Goal: Task Accomplishment & Management: Complete application form

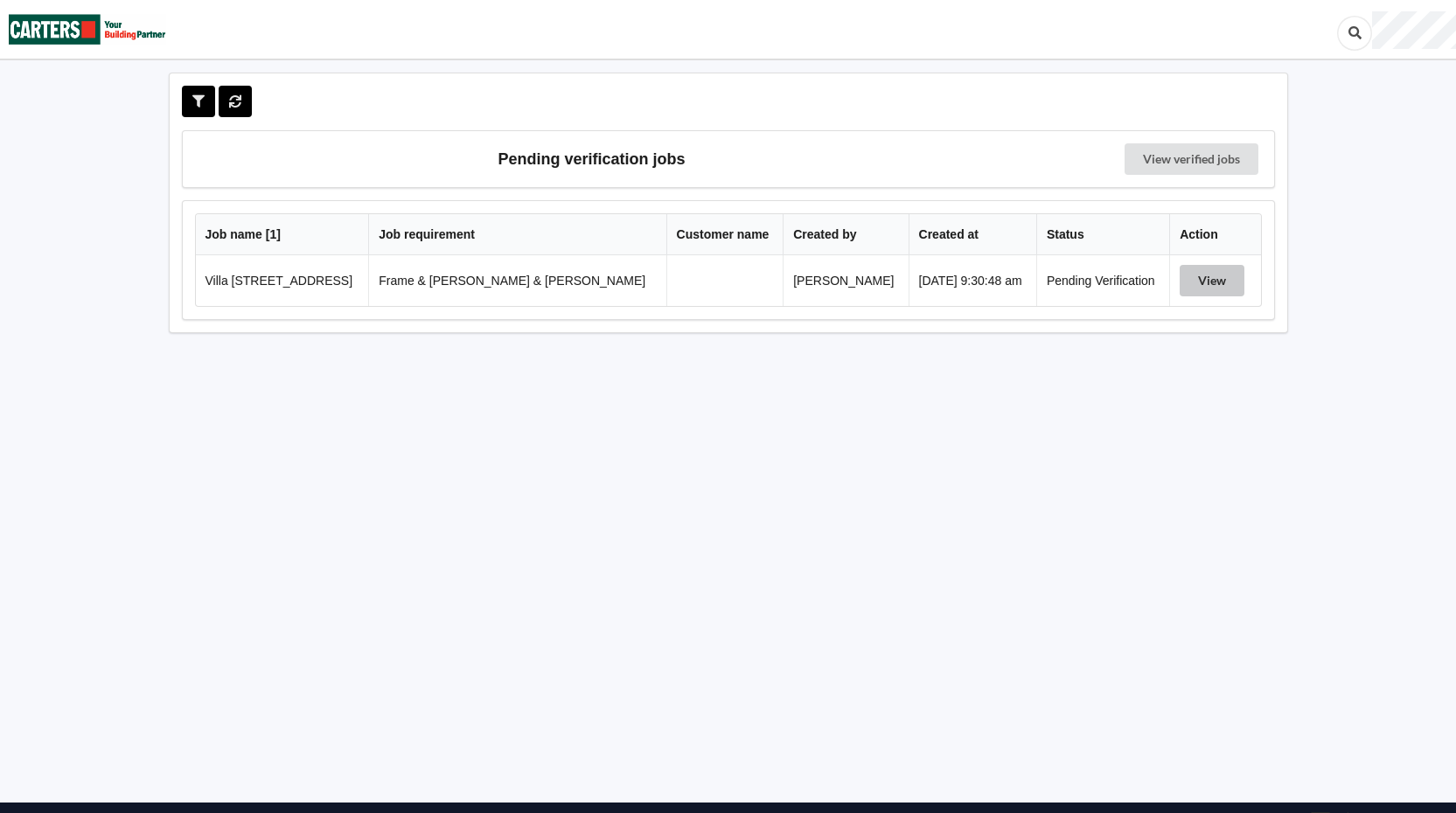
click at [1204, 282] on button "View" at bounding box center [1212, 281] width 65 height 31
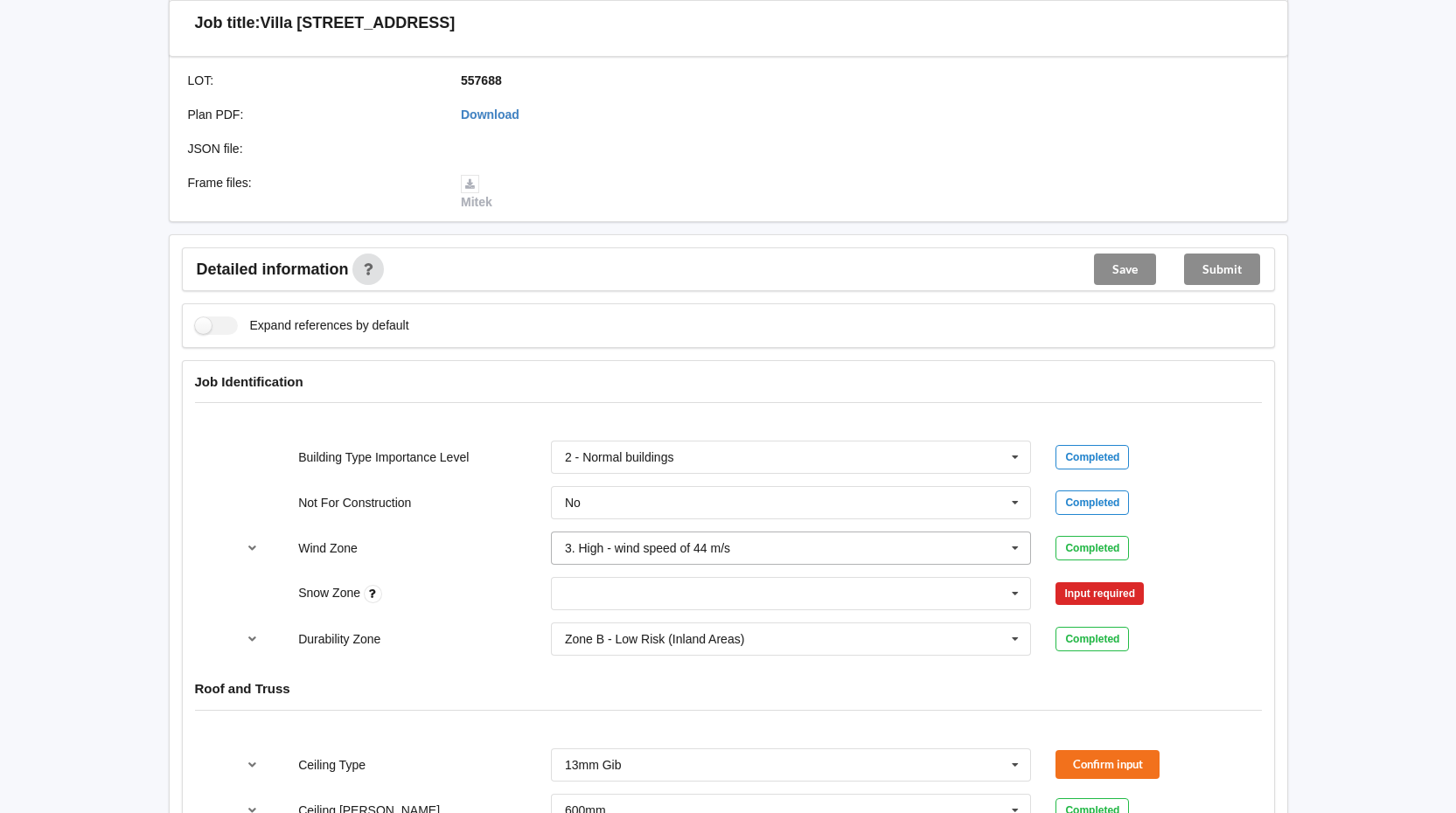
scroll to position [525, 0]
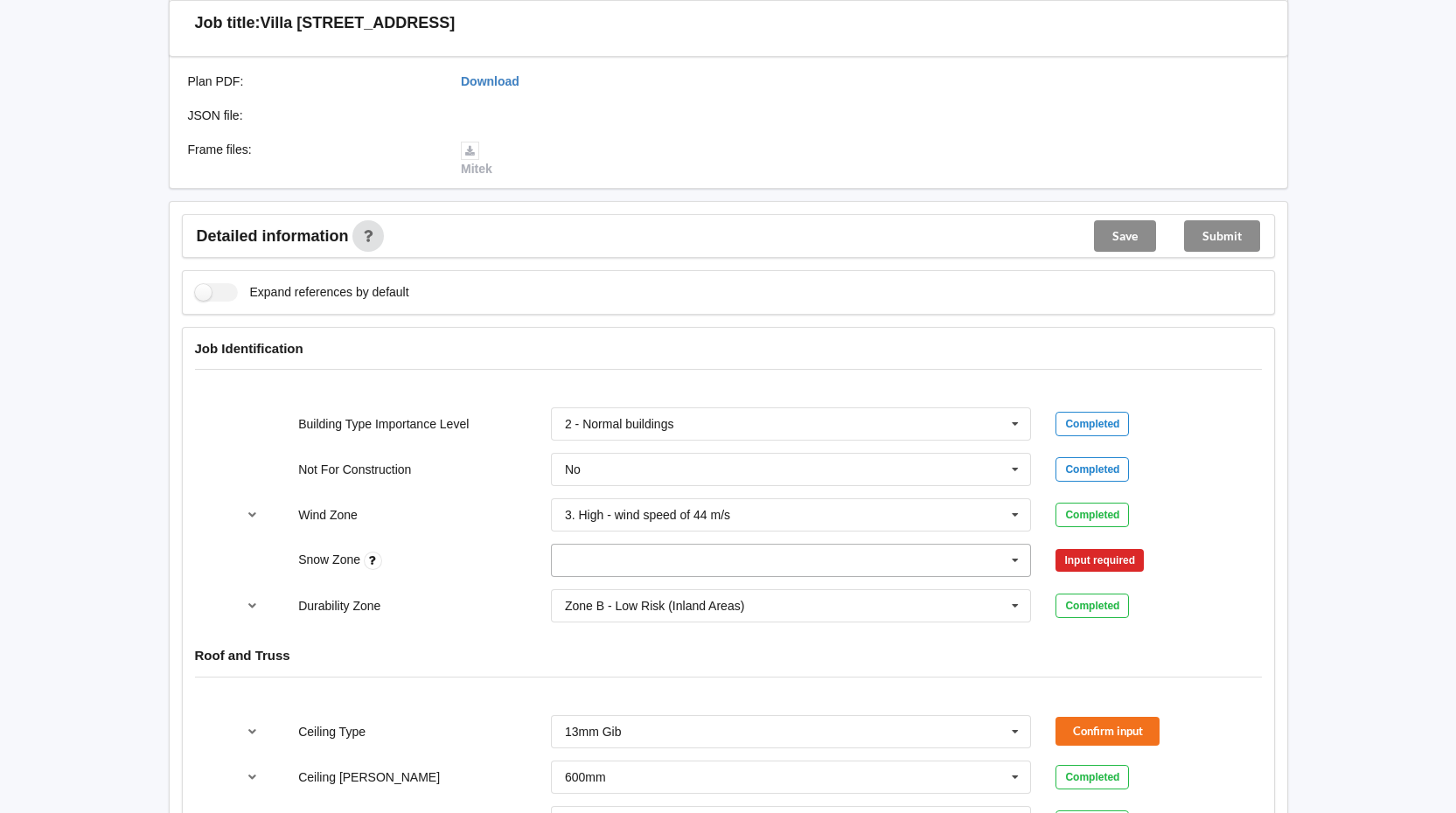
click at [1016, 545] on icon at bounding box center [1015, 561] width 27 height 32
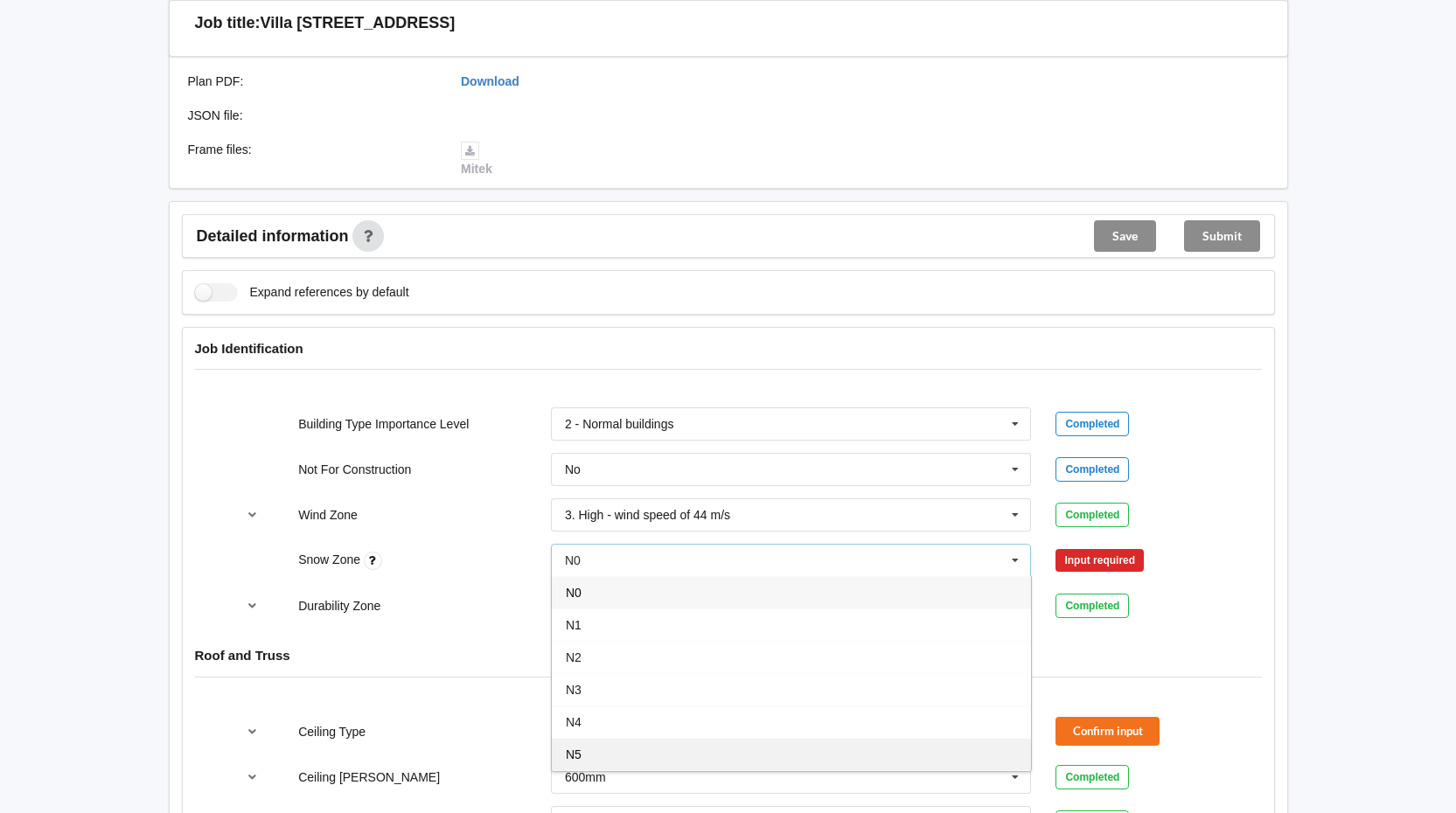
click at [624, 738] on div "N5" at bounding box center [791, 754] width 479 height 32
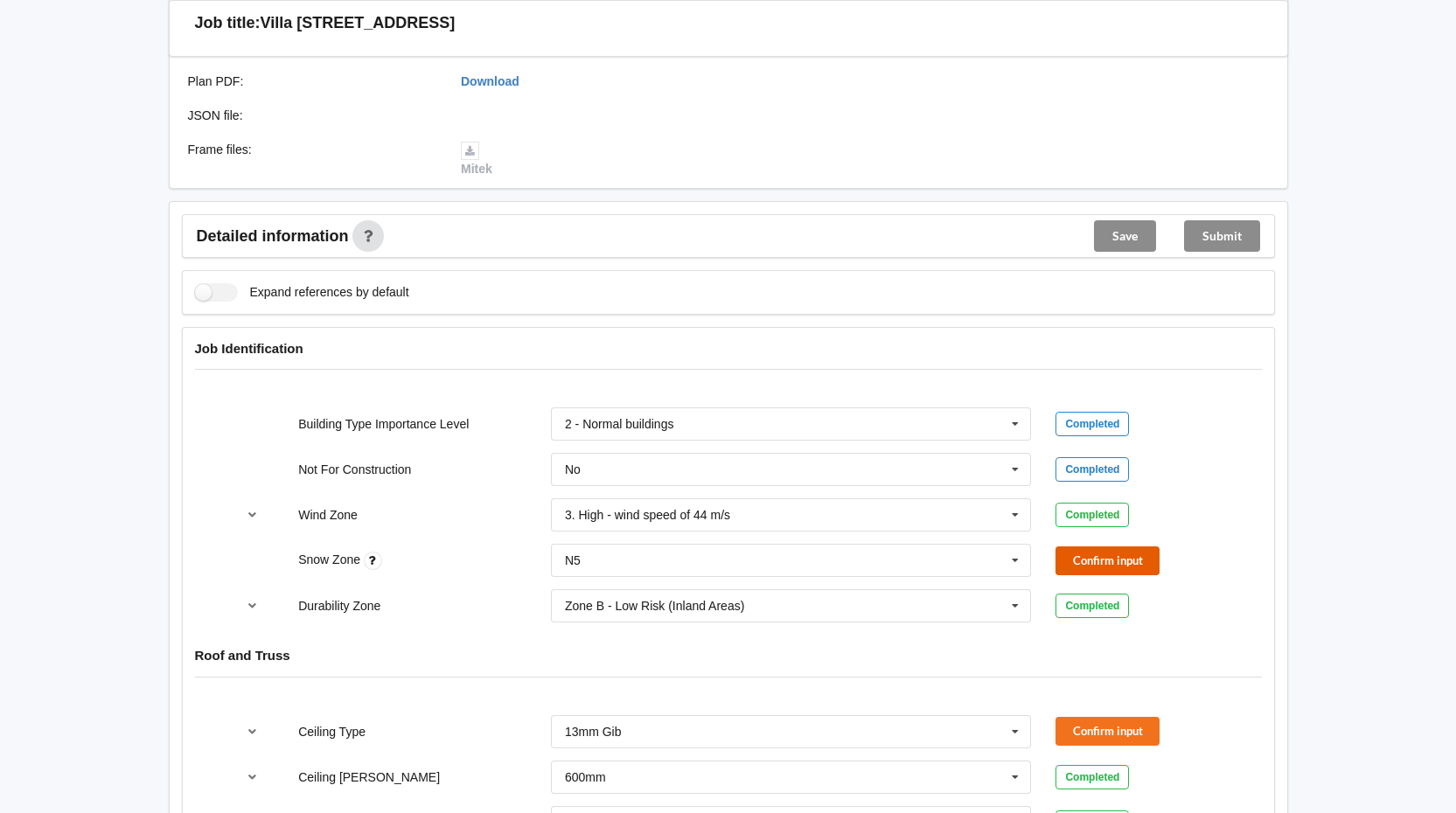
click at [1137, 547] on button "Confirm input" at bounding box center [1108, 562] width 104 height 29
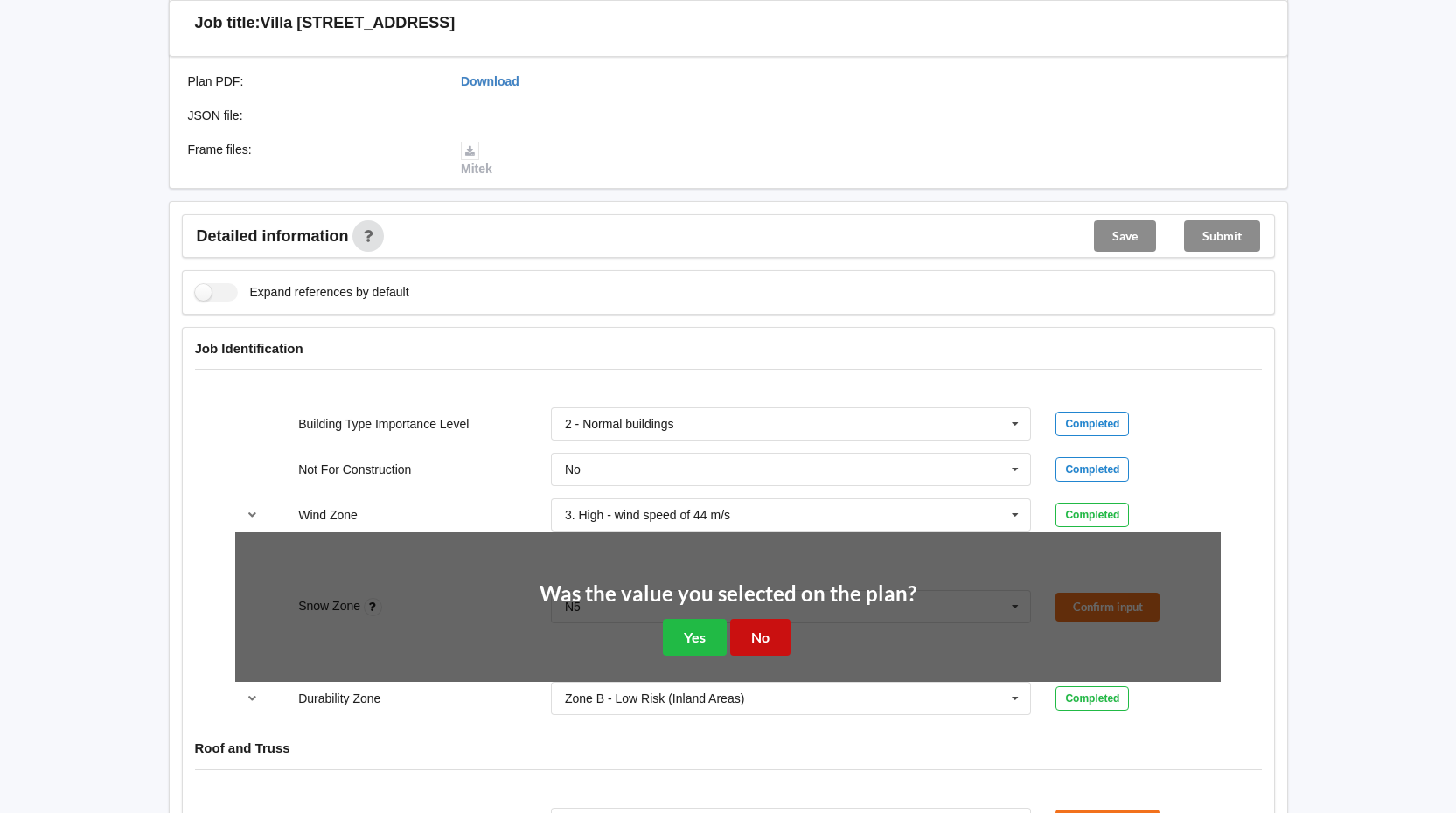
click at [753, 619] on button "No" at bounding box center [761, 636] width 60 height 36
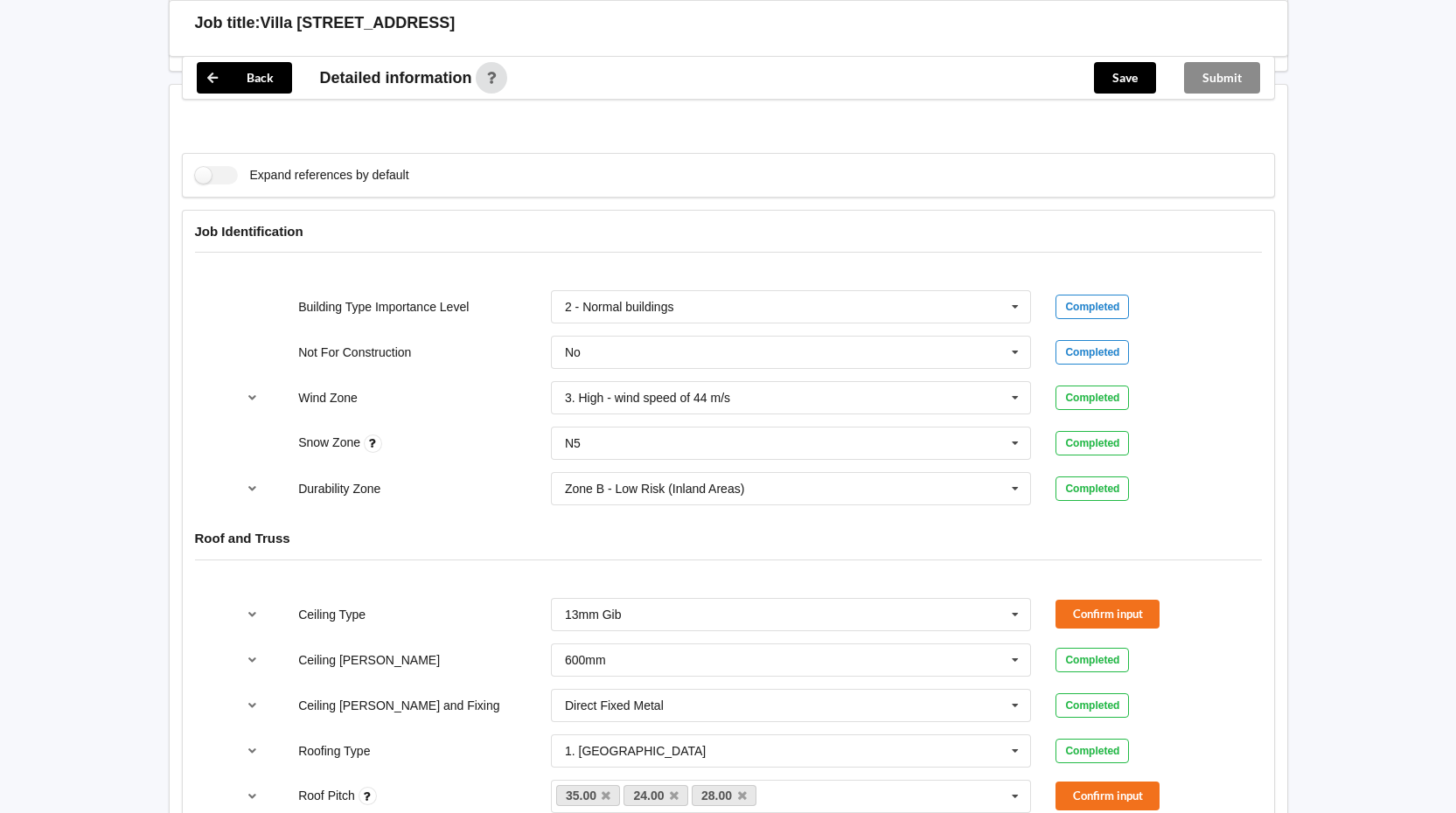
scroll to position [962, 0]
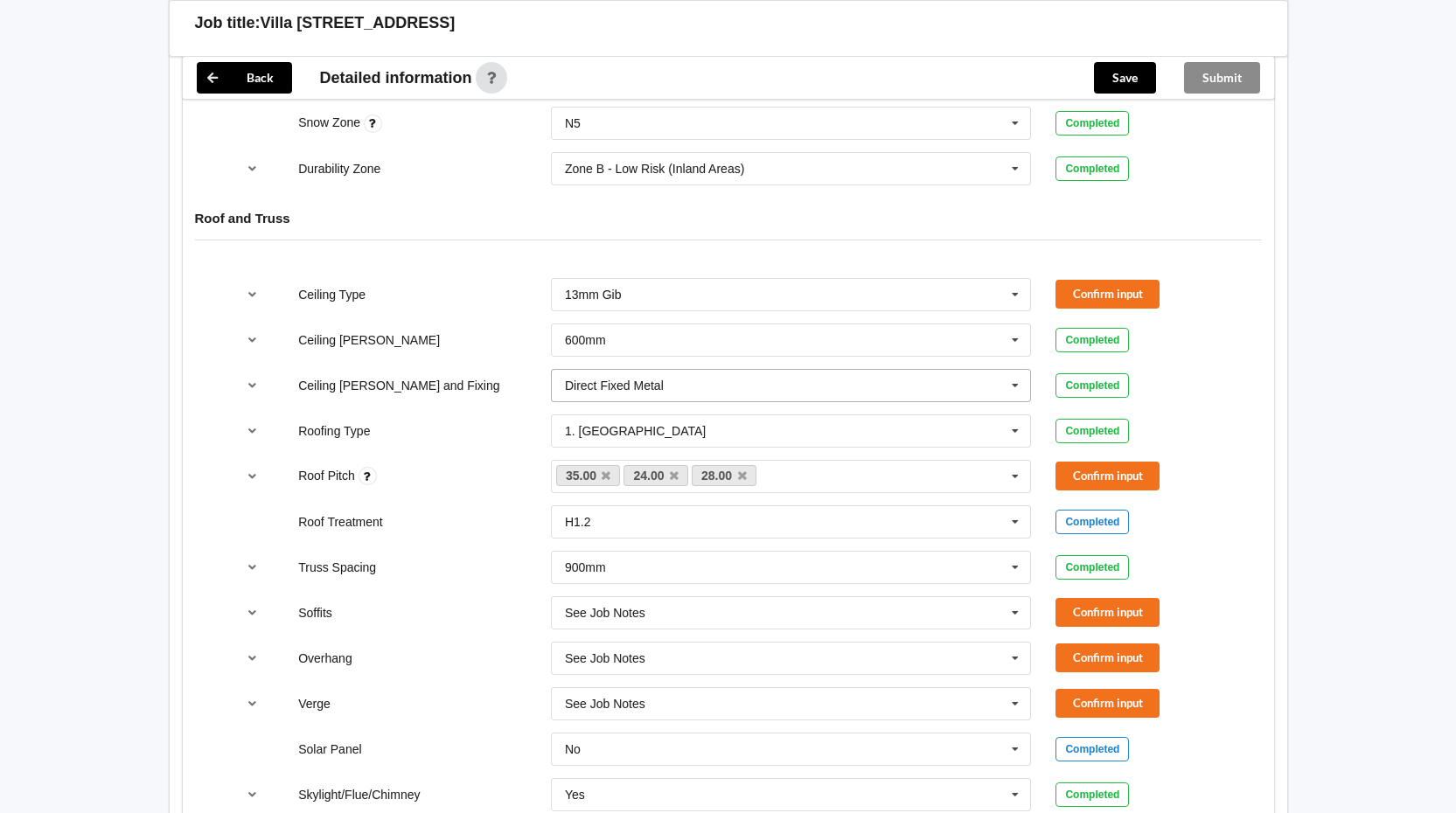
drag, startPoint x: 1018, startPoint y: 373, endPoint x: 1002, endPoint y: 378, distance: 16.8
click at [1018, 372] on icon at bounding box center [1015, 386] width 27 height 32
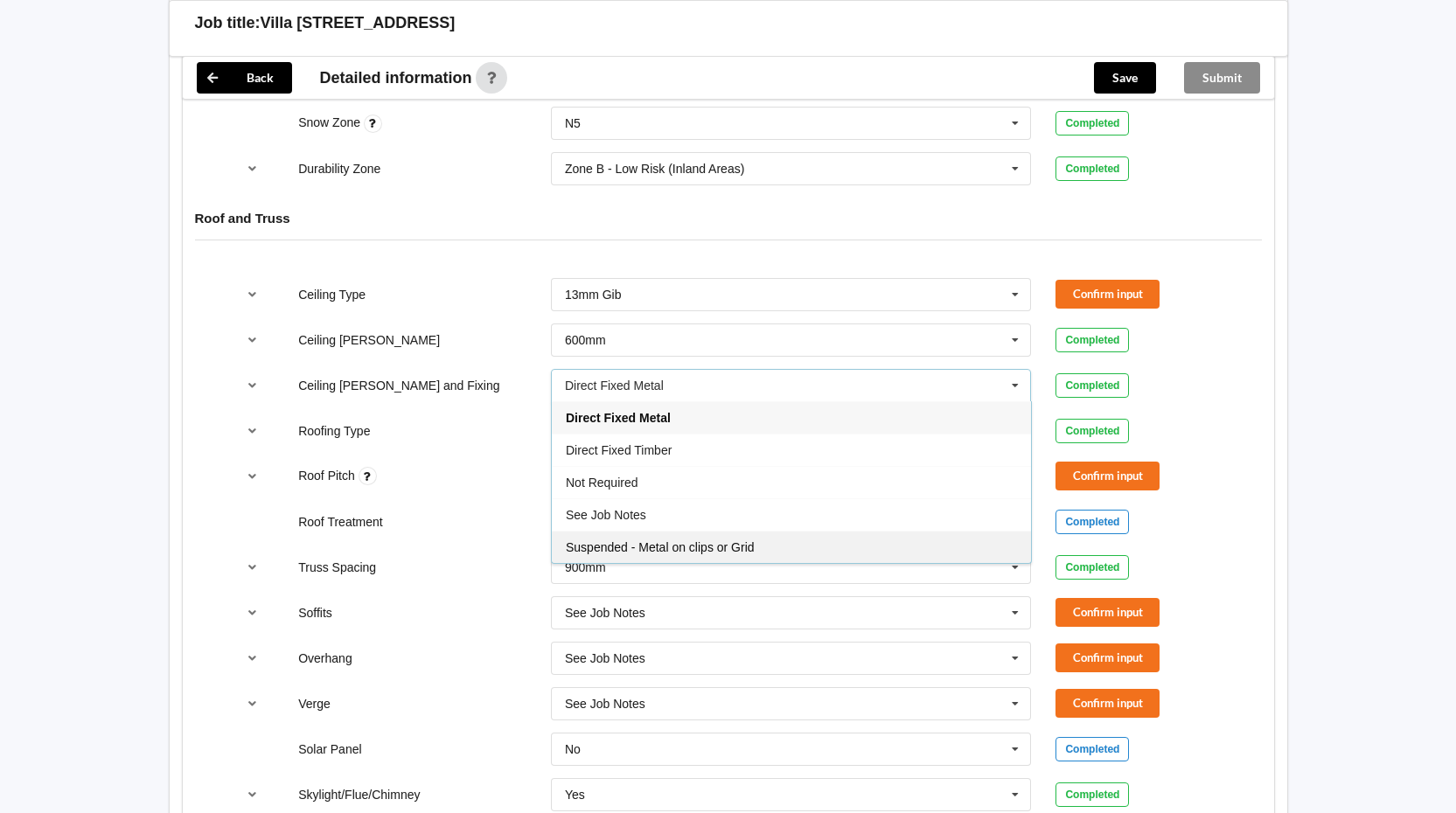
click at [698, 531] on div "Suspended - Metal on clips or Grid" at bounding box center [791, 547] width 479 height 32
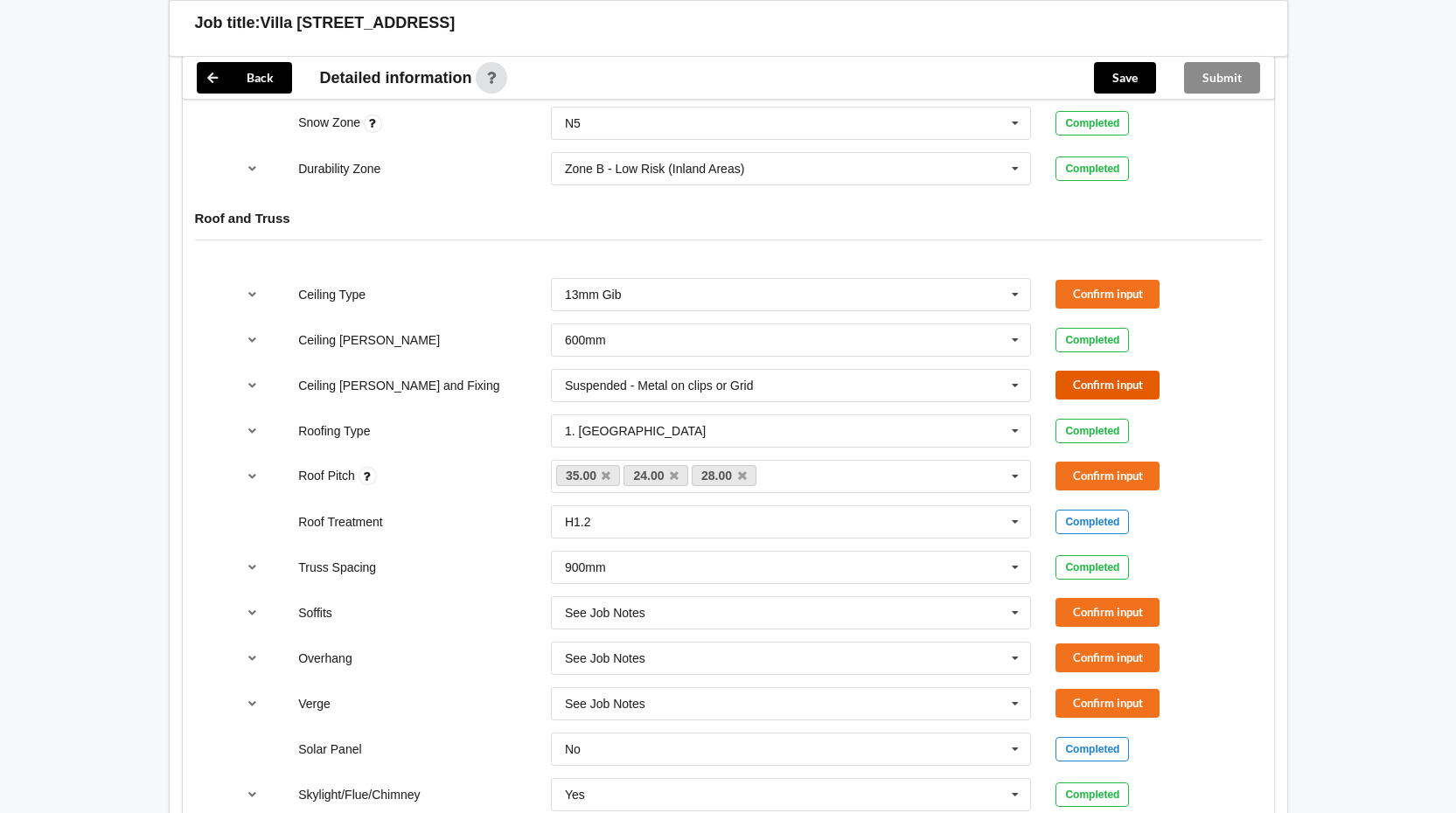
click at [1076, 371] on button "Confirm input" at bounding box center [1108, 386] width 104 height 29
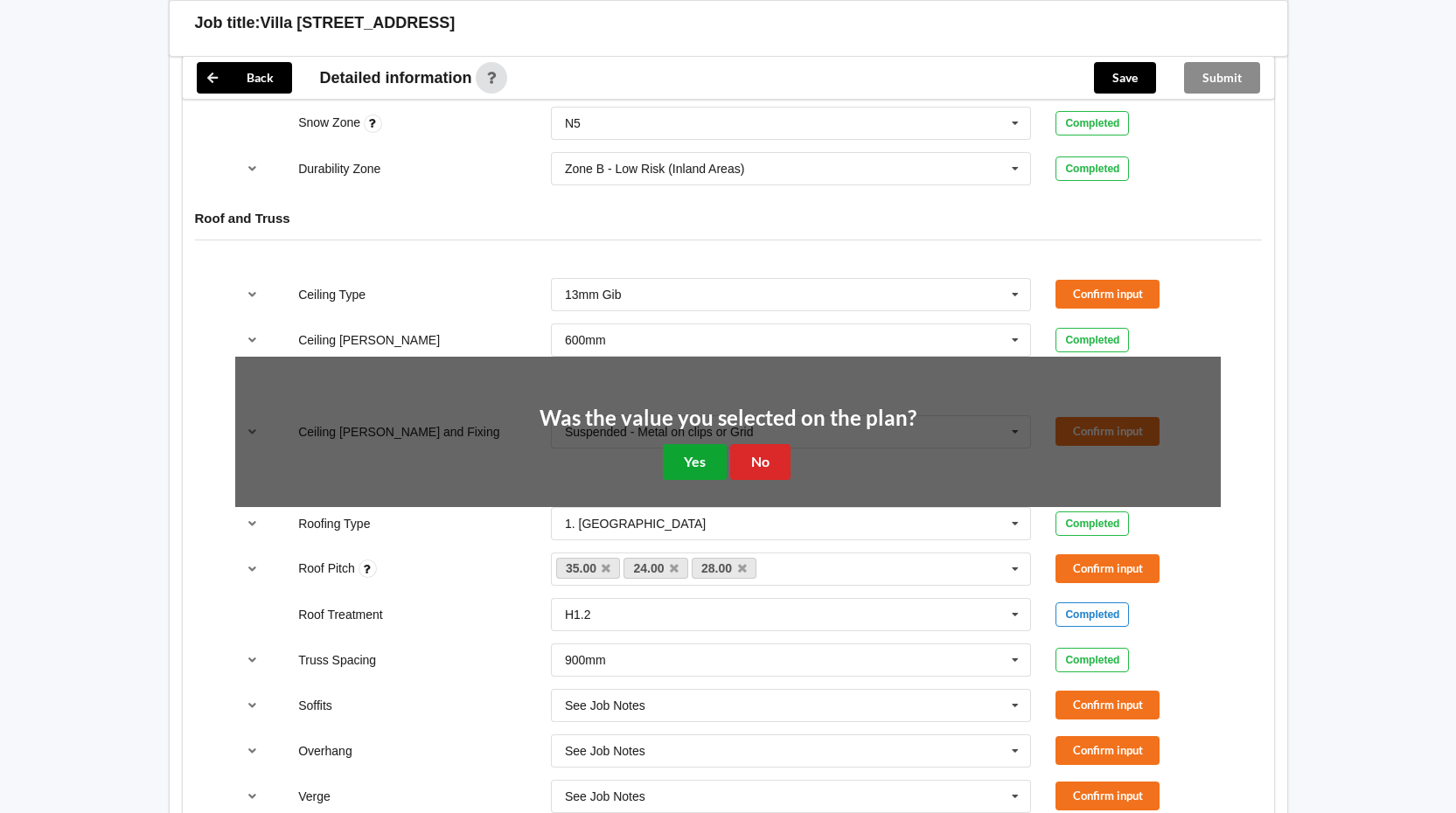
click at [709, 445] on button "Yes" at bounding box center [695, 462] width 64 height 36
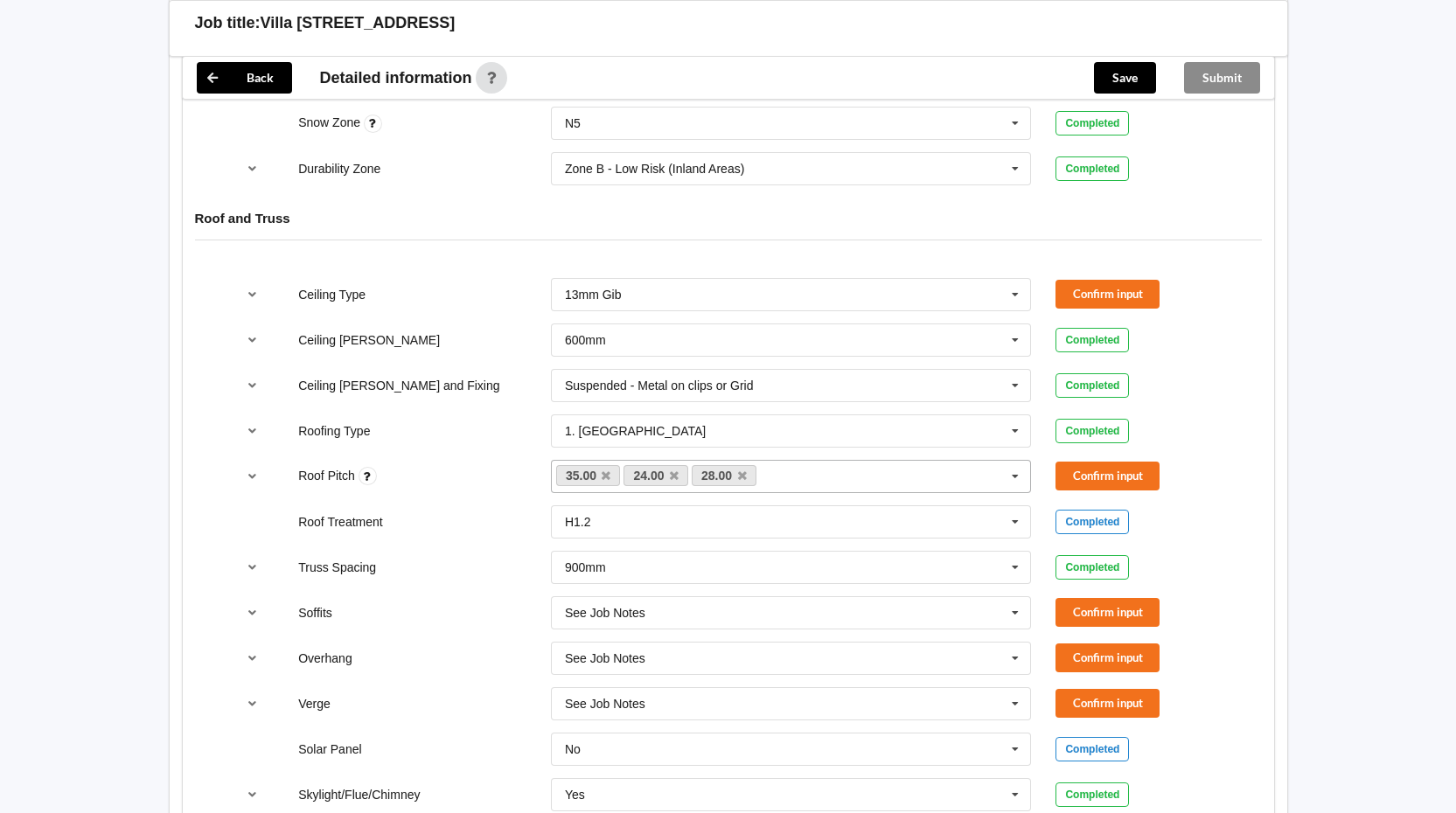
click at [1014, 461] on icon at bounding box center [1015, 476] width 27 height 32
click at [1019, 461] on icon at bounding box center [1015, 476] width 27 height 32
click at [1093, 280] on button "Confirm input" at bounding box center [1108, 294] width 104 height 29
drag, startPoint x: 251, startPoint y: 457, endPoint x: 267, endPoint y: 454, distance: 16.3
click at [251, 471] on icon "reference-toggle" at bounding box center [252, 476] width 15 height 10
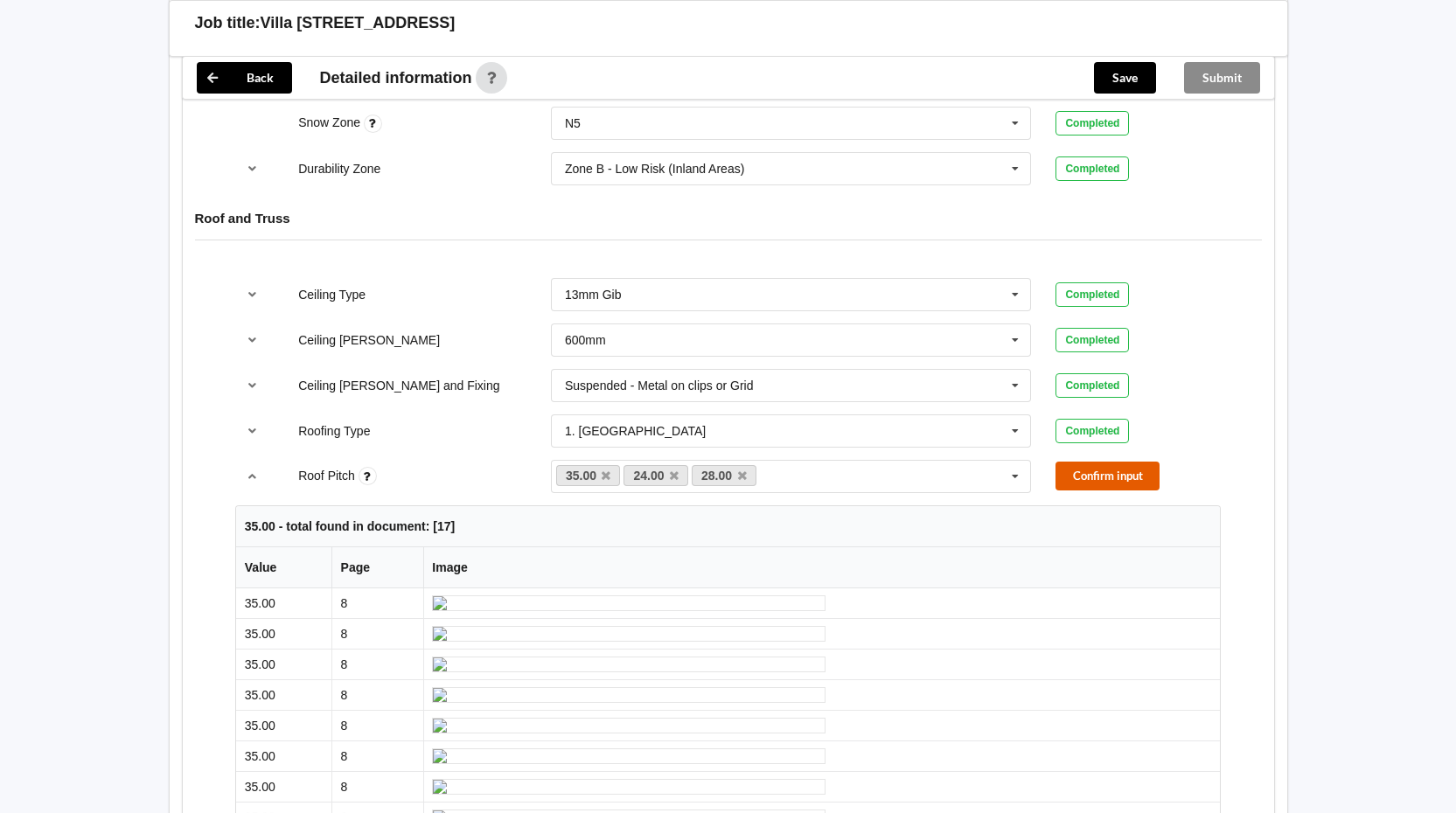
drag, startPoint x: 1072, startPoint y: 456, endPoint x: 1035, endPoint y: 446, distance: 38.3
click at [1072, 462] on button "Confirm input" at bounding box center [1108, 476] width 104 height 29
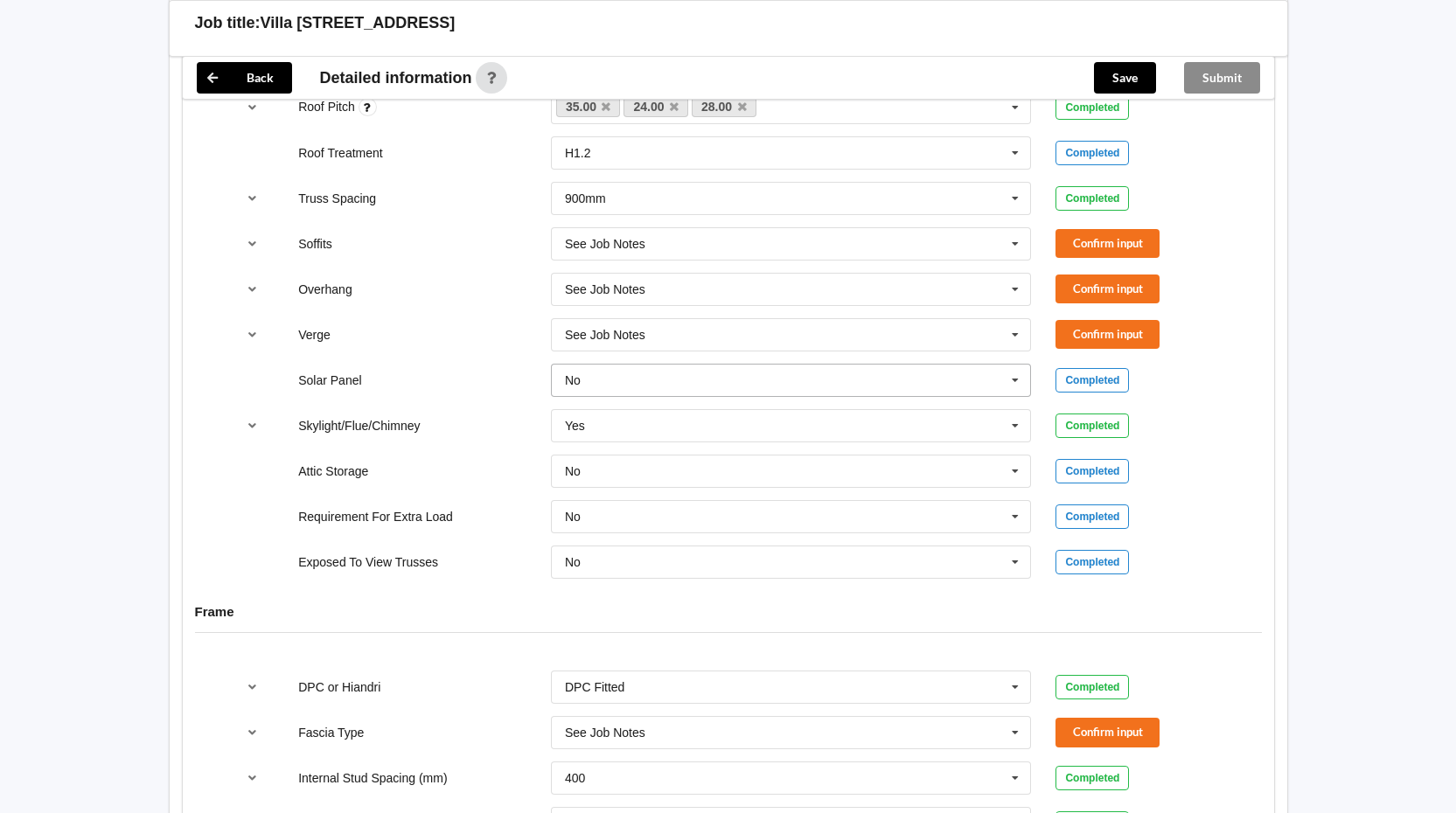
scroll to position [1310, 0]
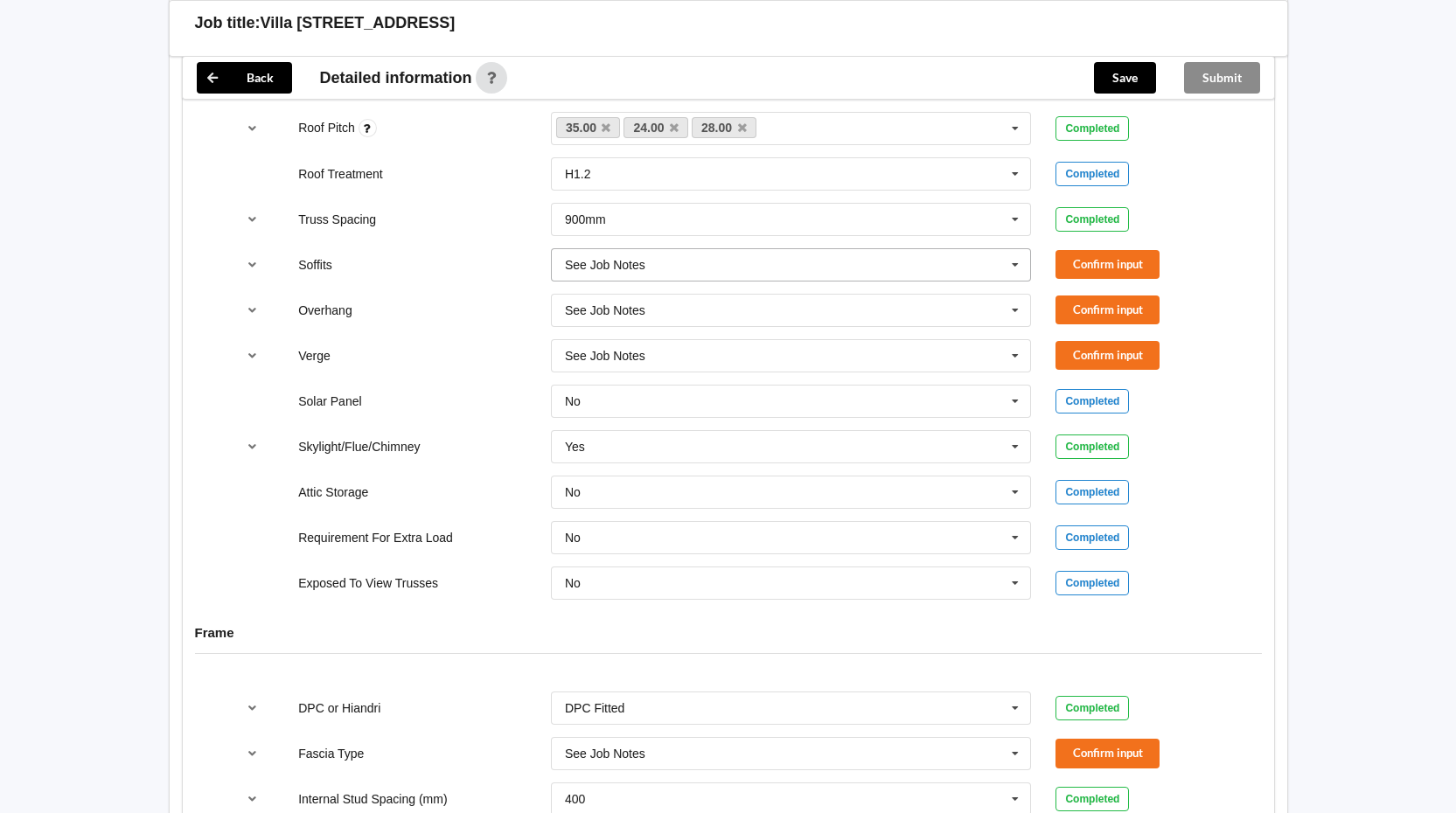
click at [1016, 250] on icon at bounding box center [1015, 265] width 27 height 32
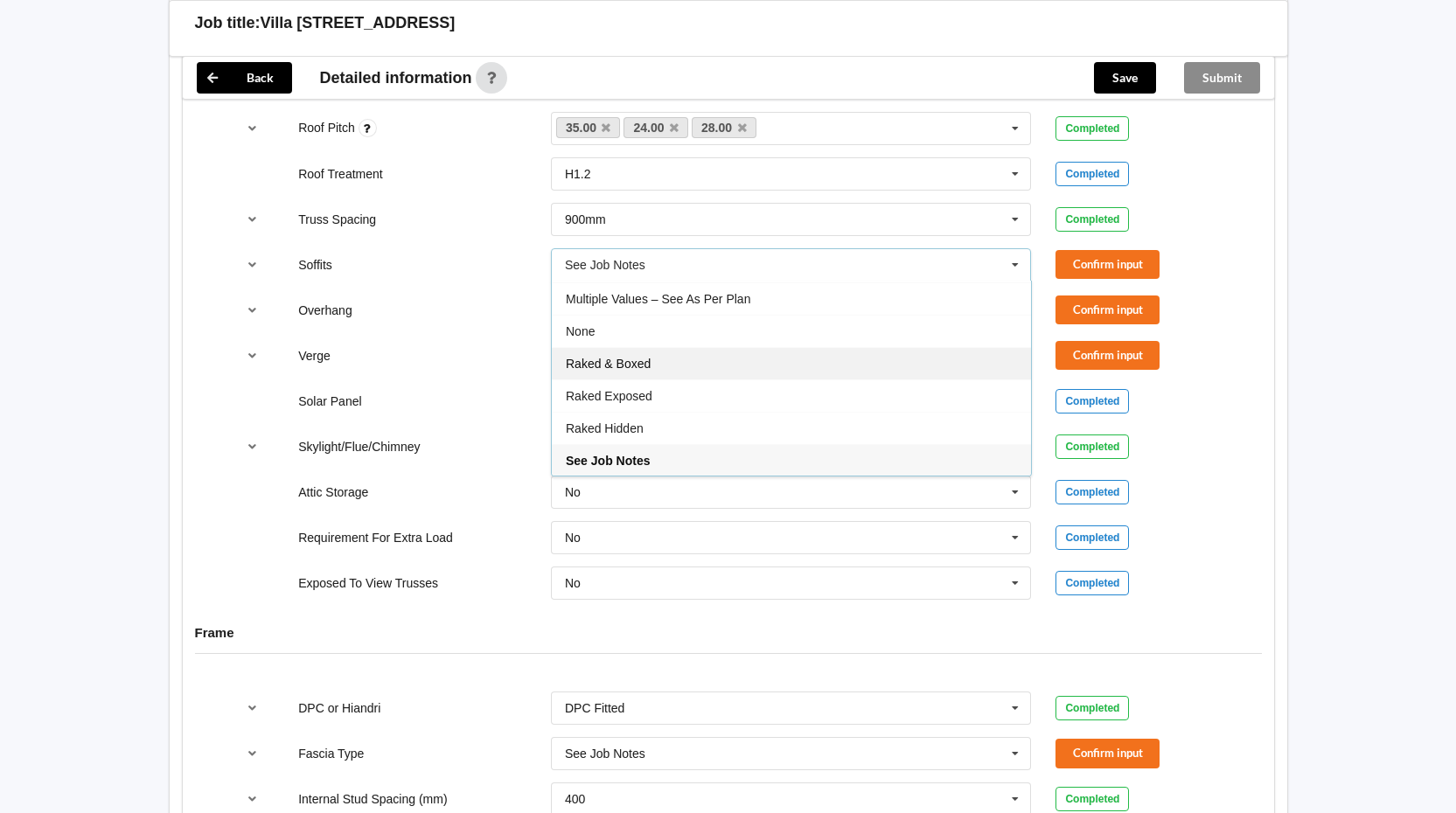
click at [723, 348] on div "Raked & Boxed" at bounding box center [791, 363] width 479 height 32
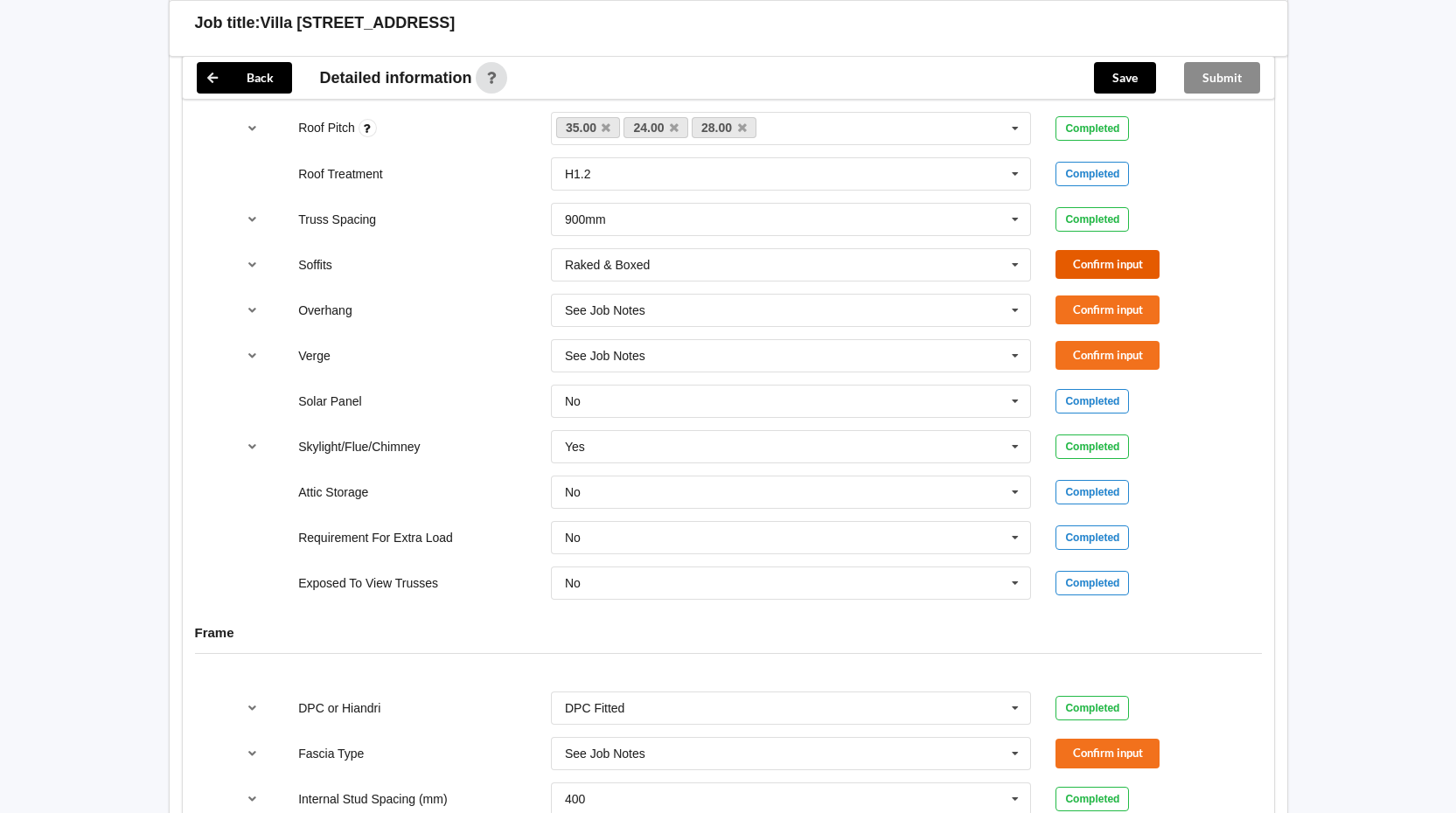
click at [1105, 251] on button "Confirm input" at bounding box center [1108, 265] width 104 height 29
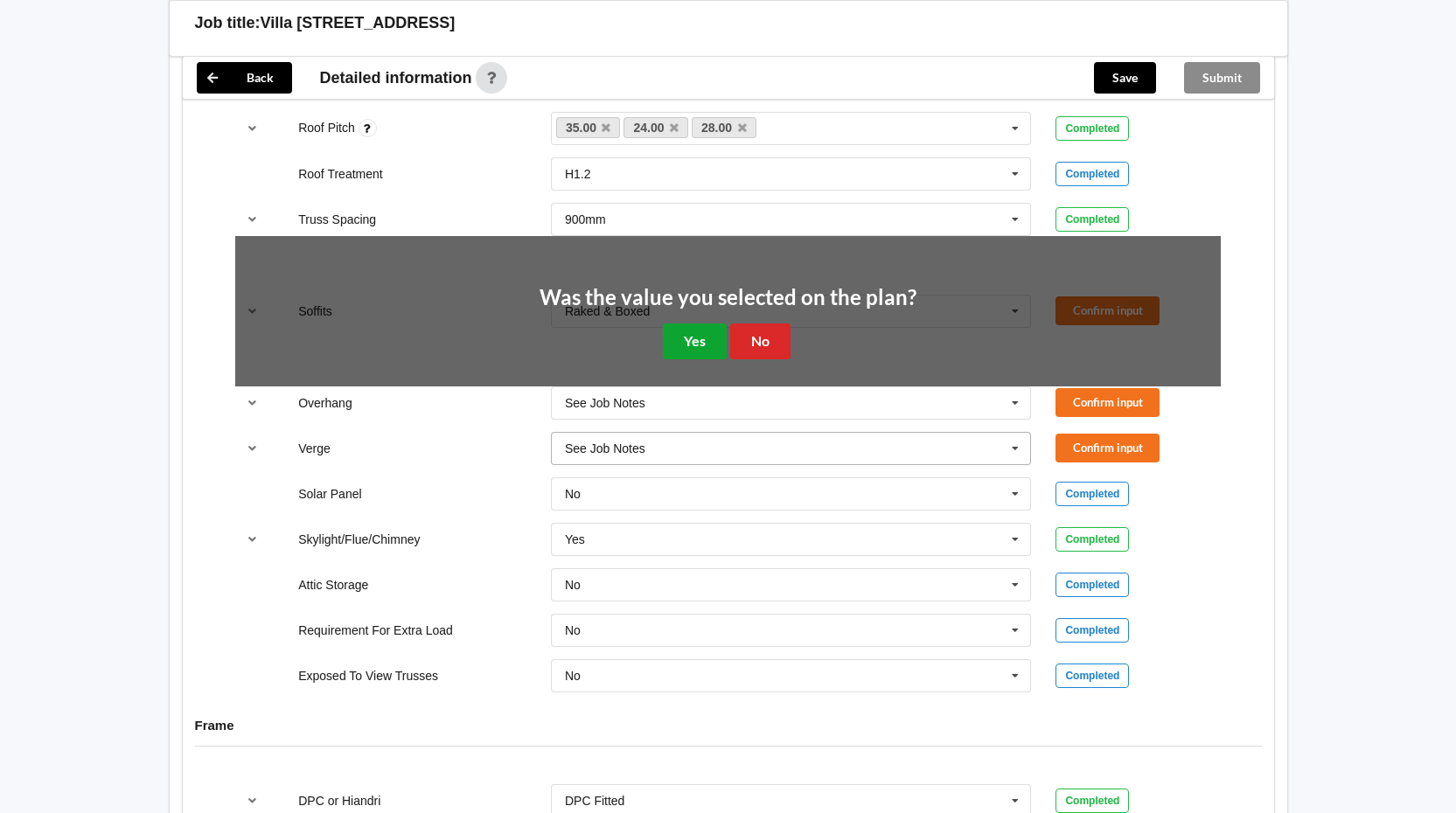
click at [700, 324] on button "Yes" at bounding box center [695, 341] width 64 height 36
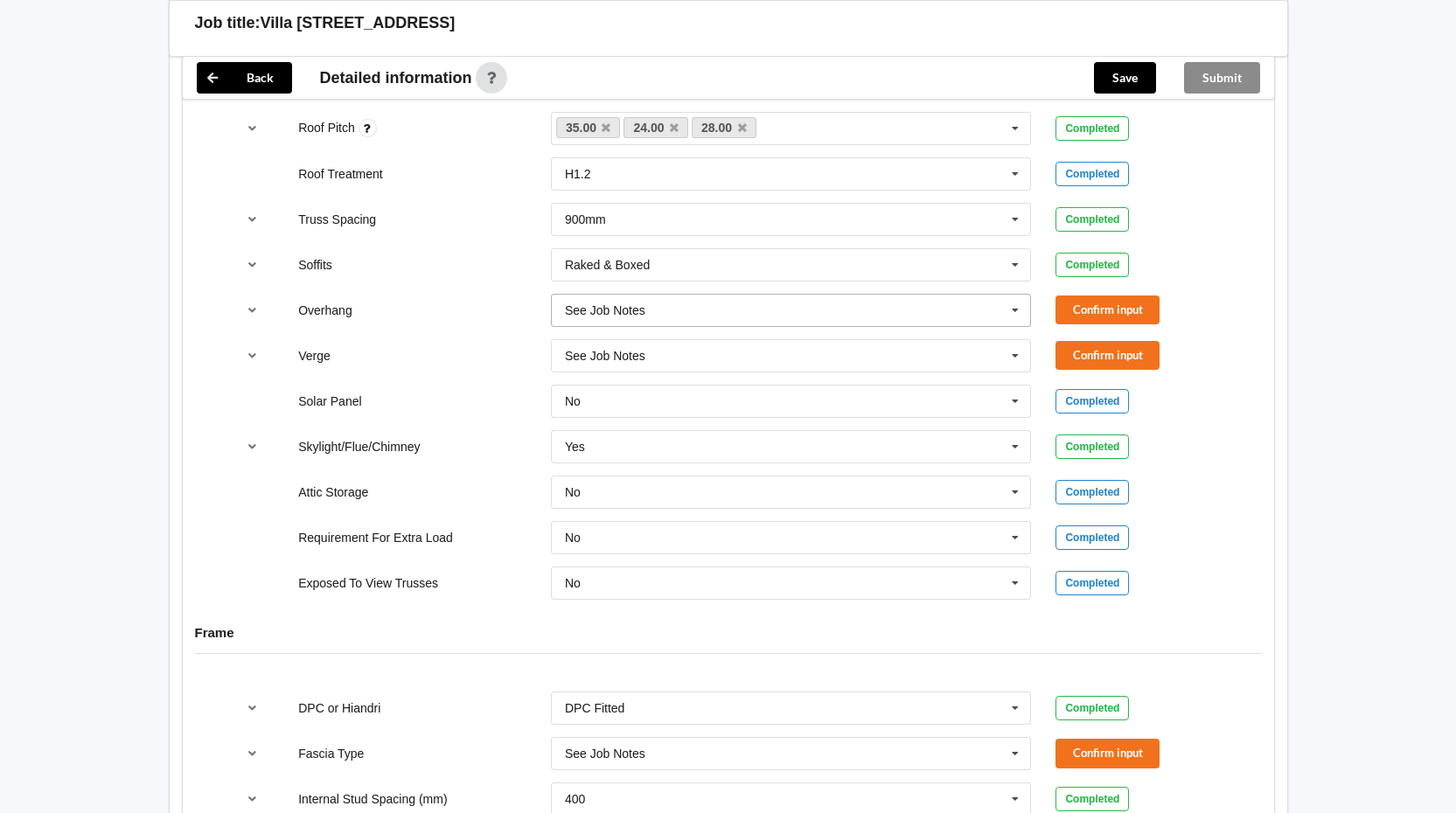
click at [1020, 294] on icon at bounding box center [1015, 310] width 27 height 32
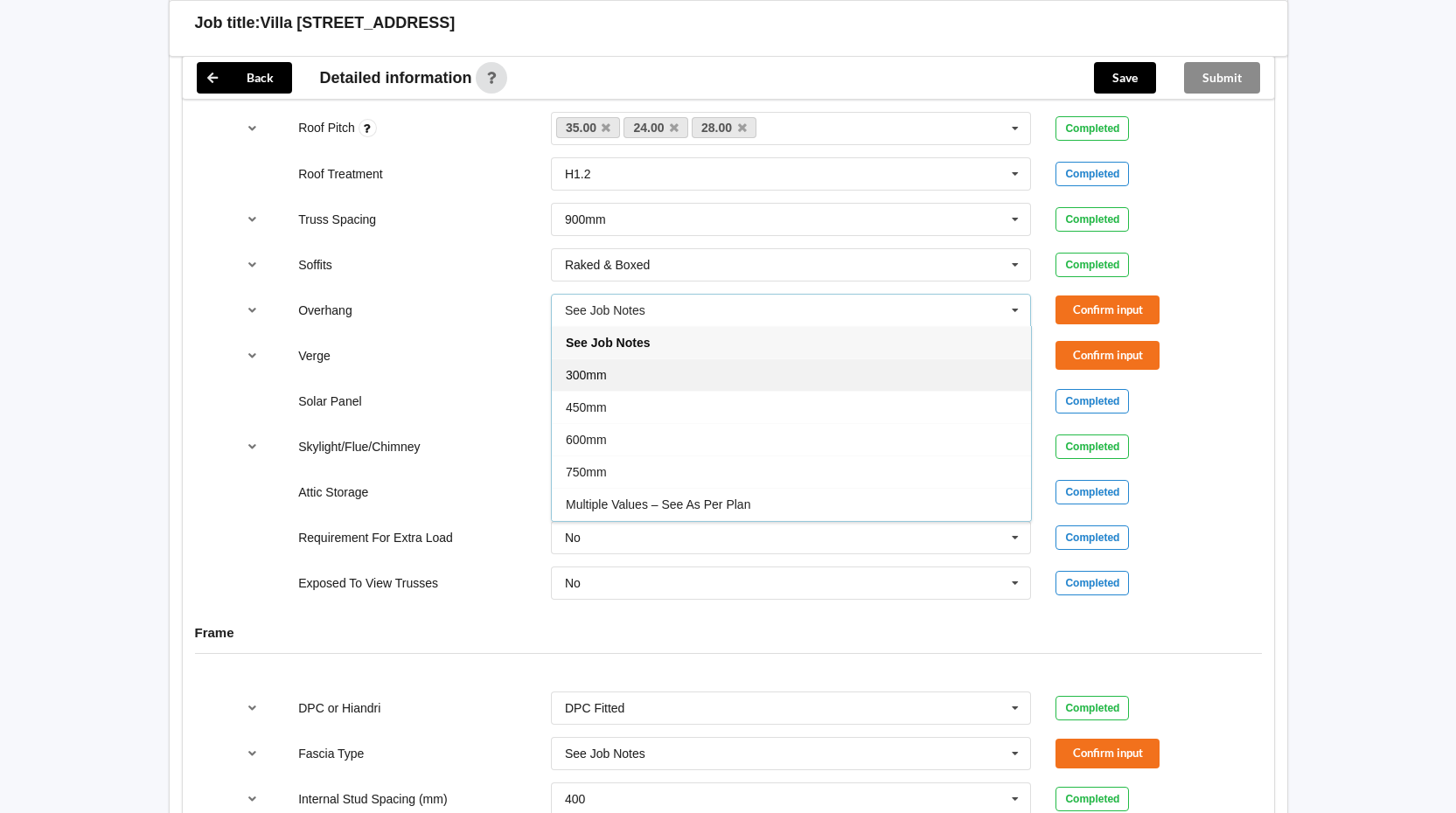
click at [722, 364] on div "300mm" at bounding box center [791, 374] width 479 height 32
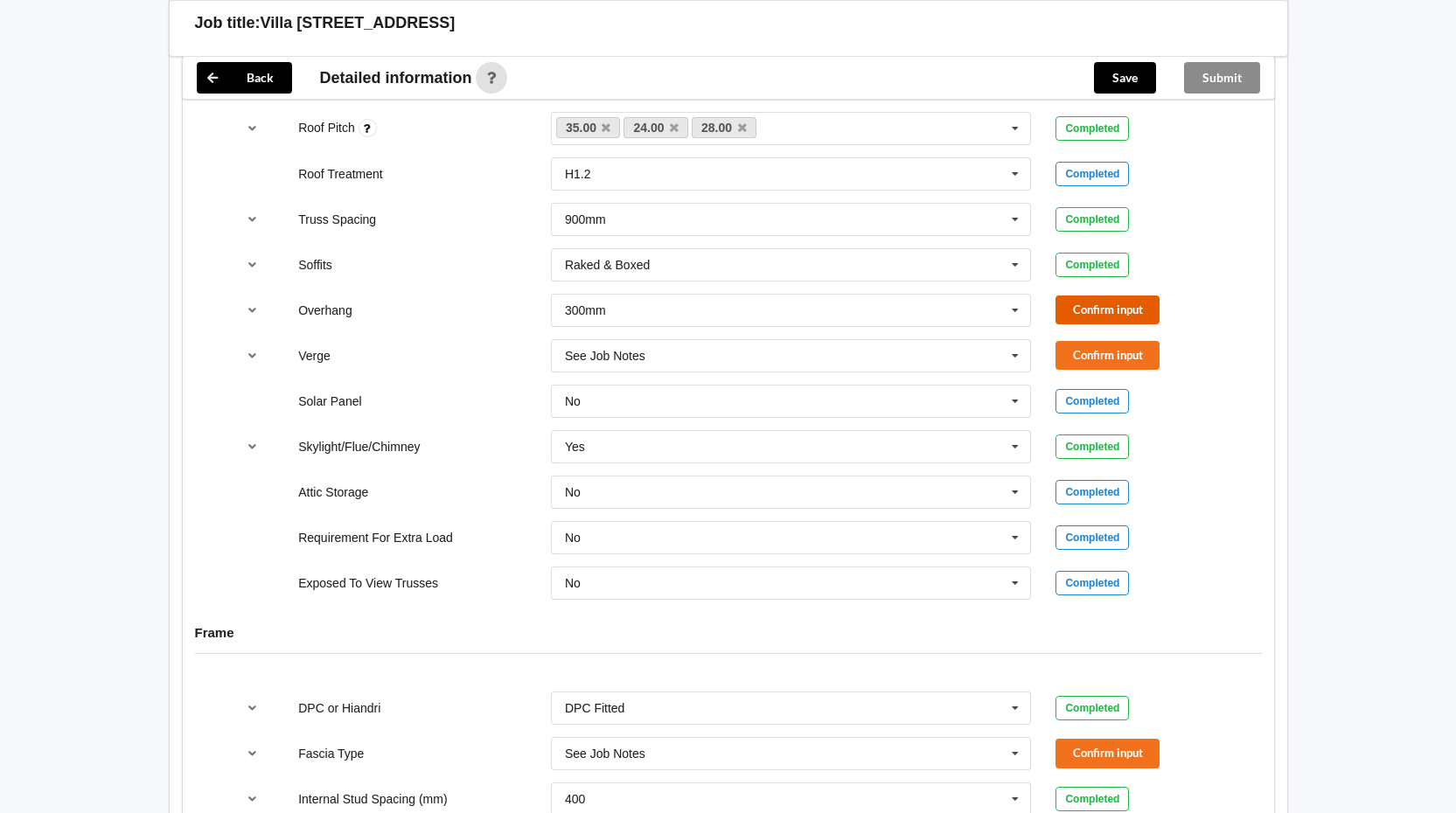
click at [1076, 295] on button "Confirm input" at bounding box center [1108, 310] width 104 height 29
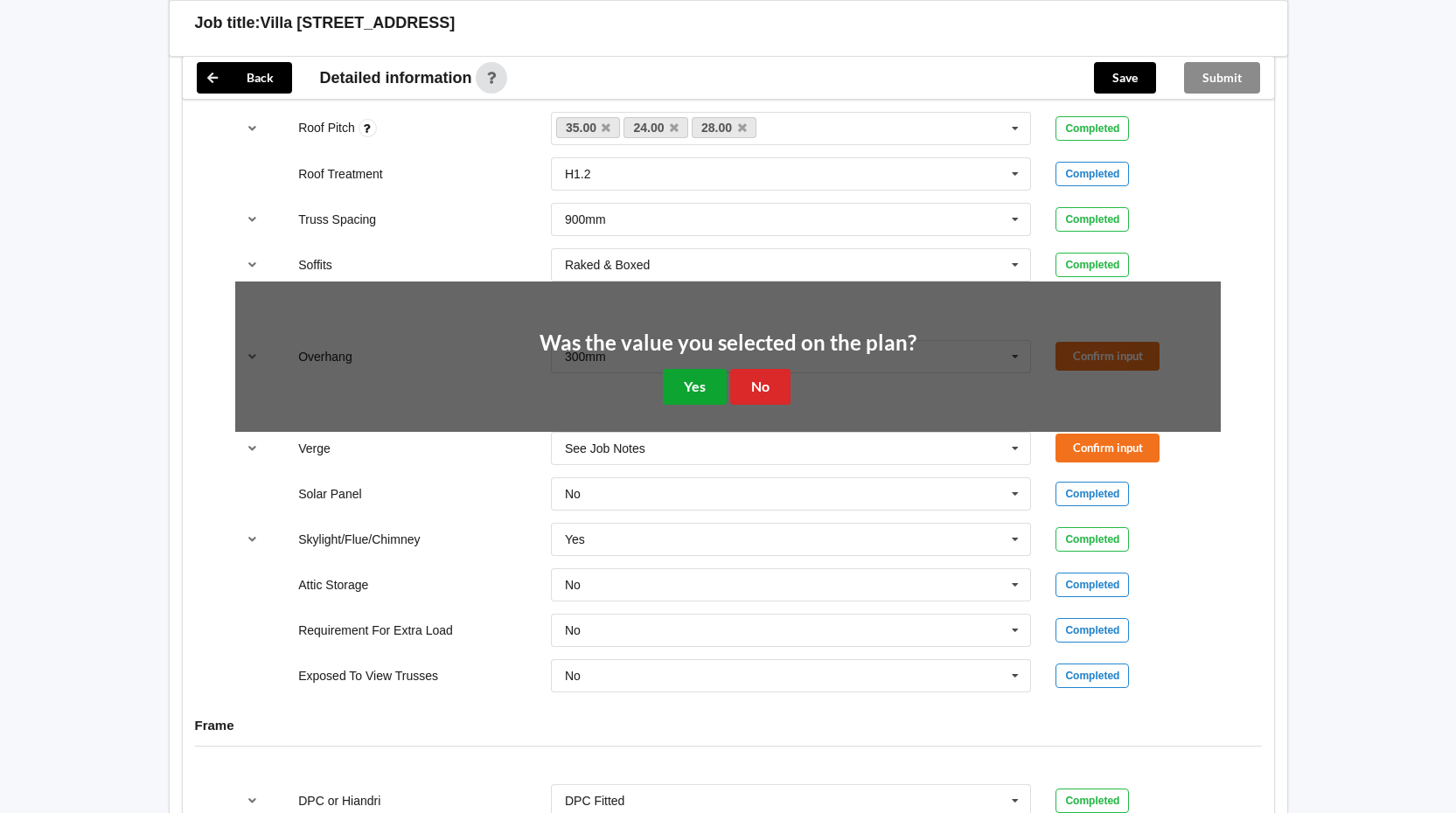
click at [692, 371] on button "Yes" at bounding box center [695, 387] width 64 height 36
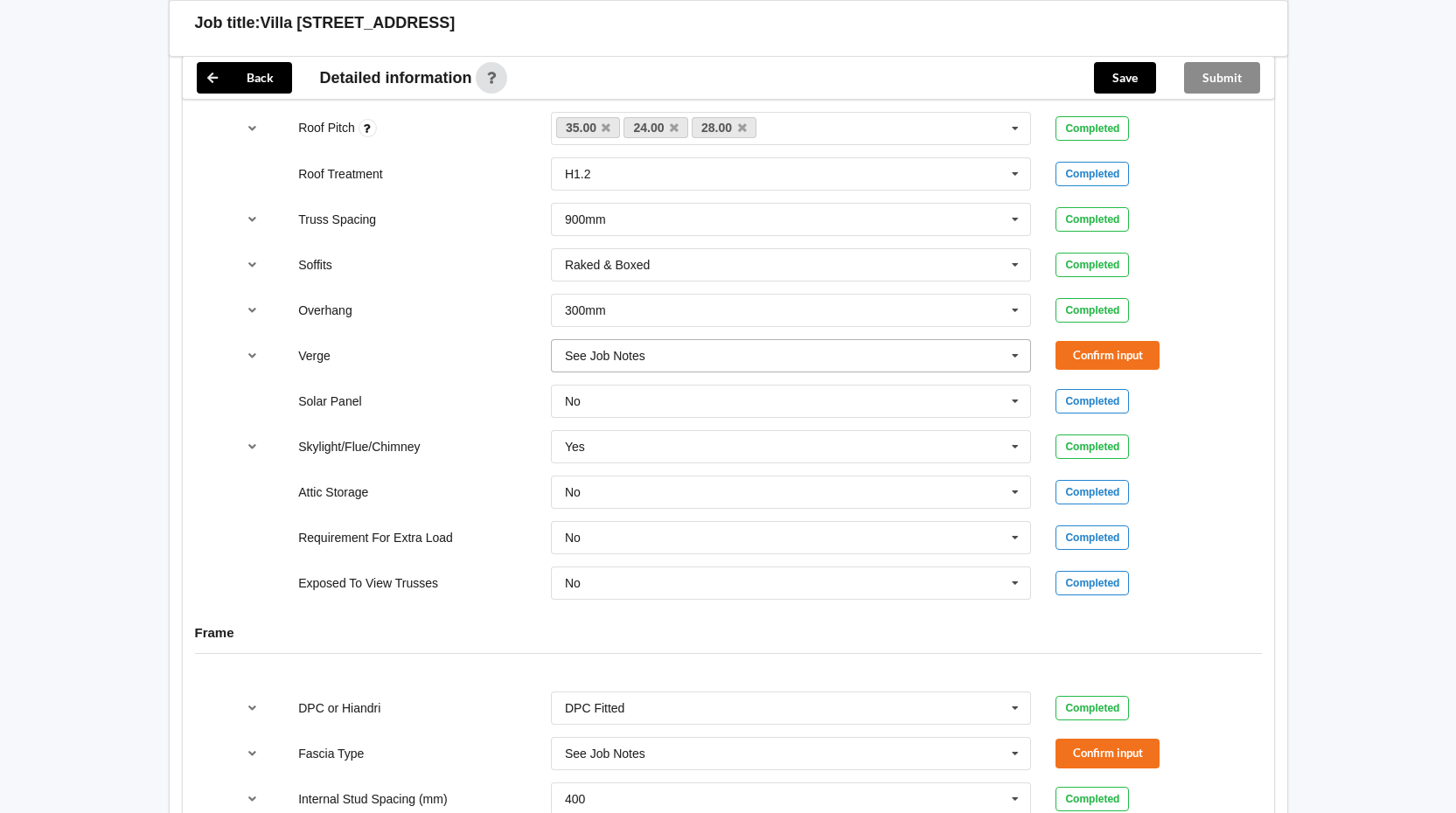
drag, startPoint x: 1016, startPoint y: 337, endPoint x: 1006, endPoint y: 343, distance: 11.7
click at [1016, 340] on icon at bounding box center [1015, 356] width 27 height 32
drag, startPoint x: 710, startPoint y: 412, endPoint x: 920, endPoint y: 380, distance: 212.4
click at [712, 412] on div "300mm" at bounding box center [791, 420] width 479 height 32
click at [1110, 341] on button "Confirm input" at bounding box center [1108, 356] width 104 height 29
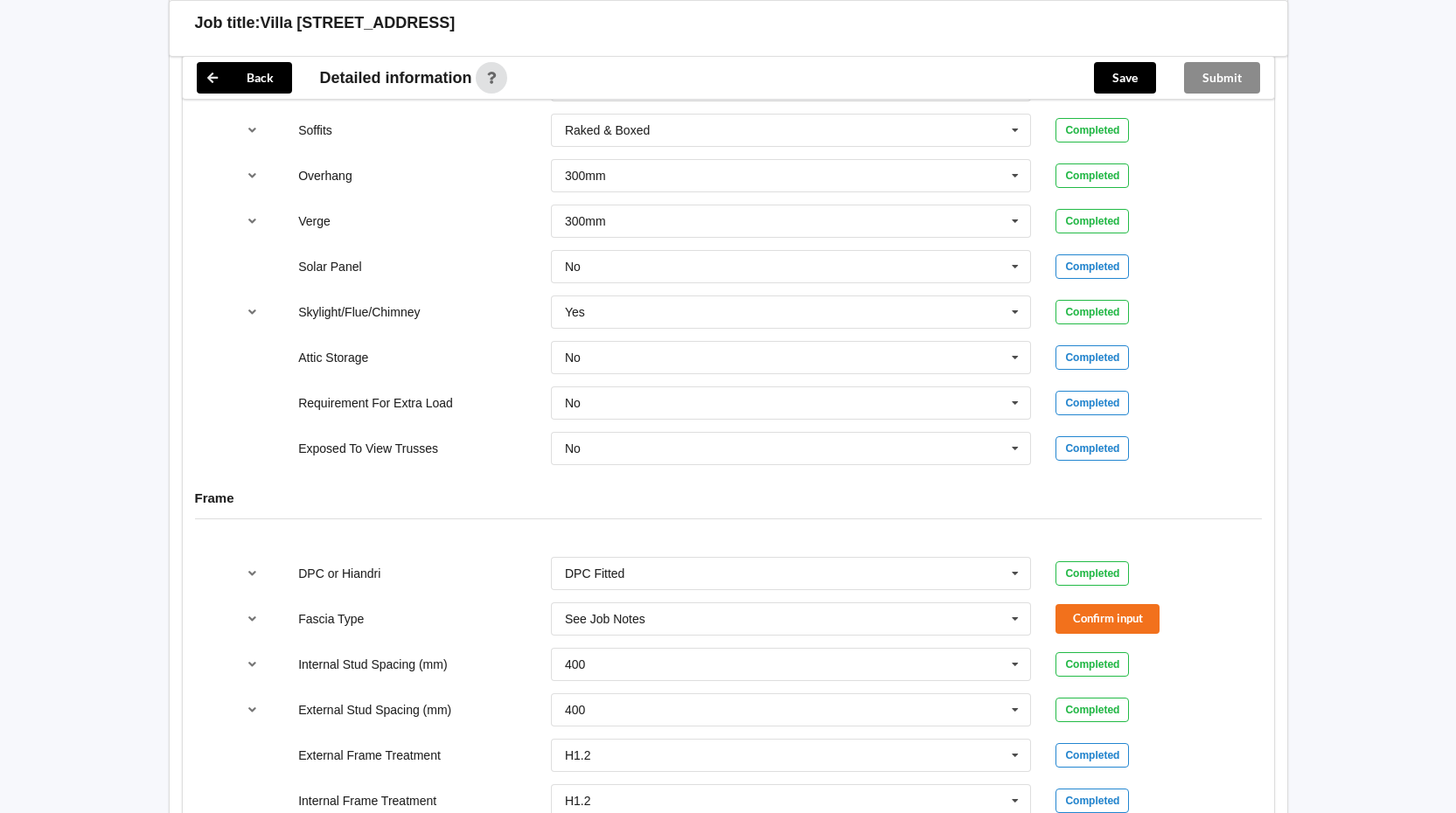
scroll to position [1485, 0]
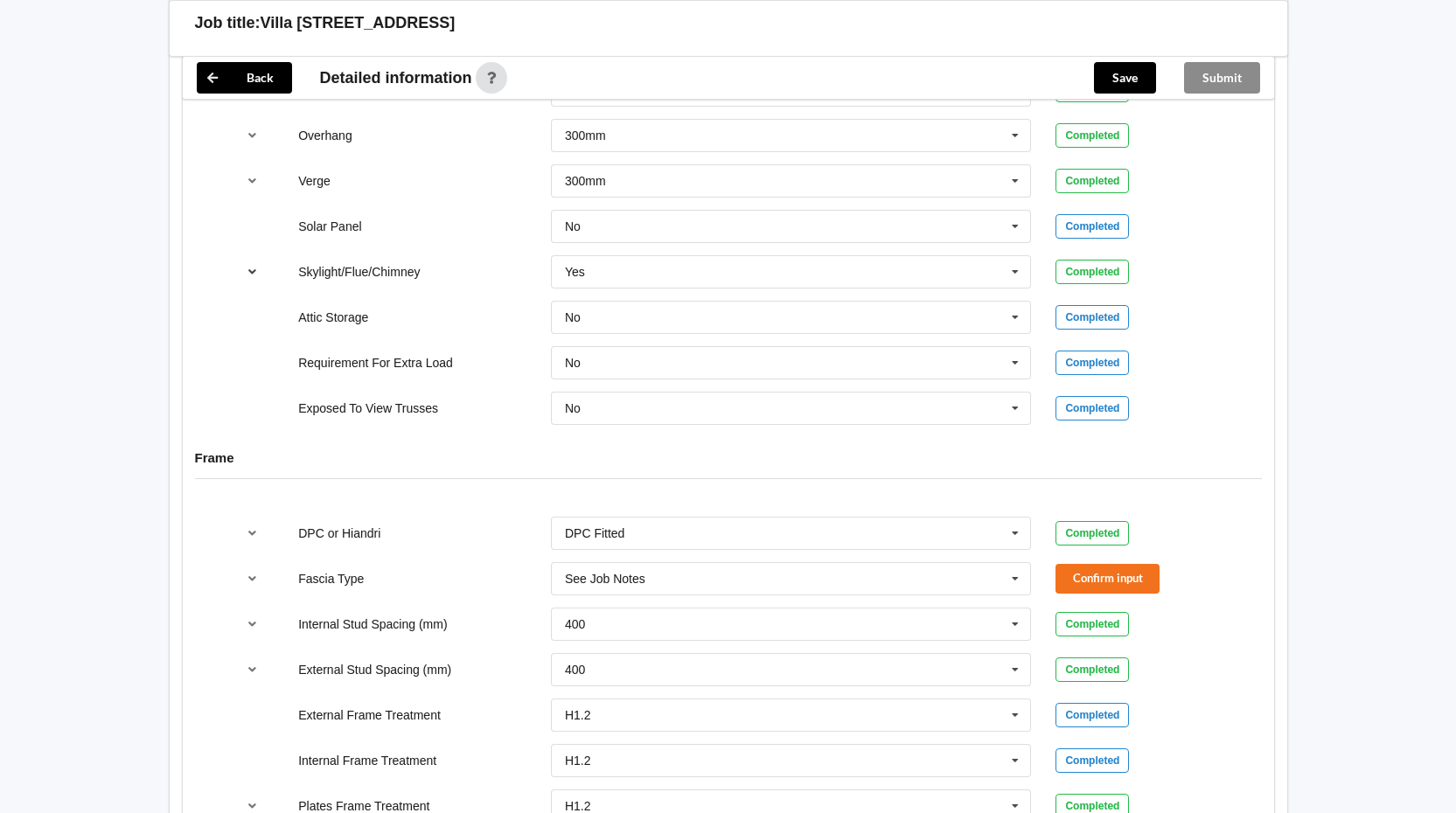
click at [252, 266] on icon "reference-toggle" at bounding box center [252, 271] width 15 height 10
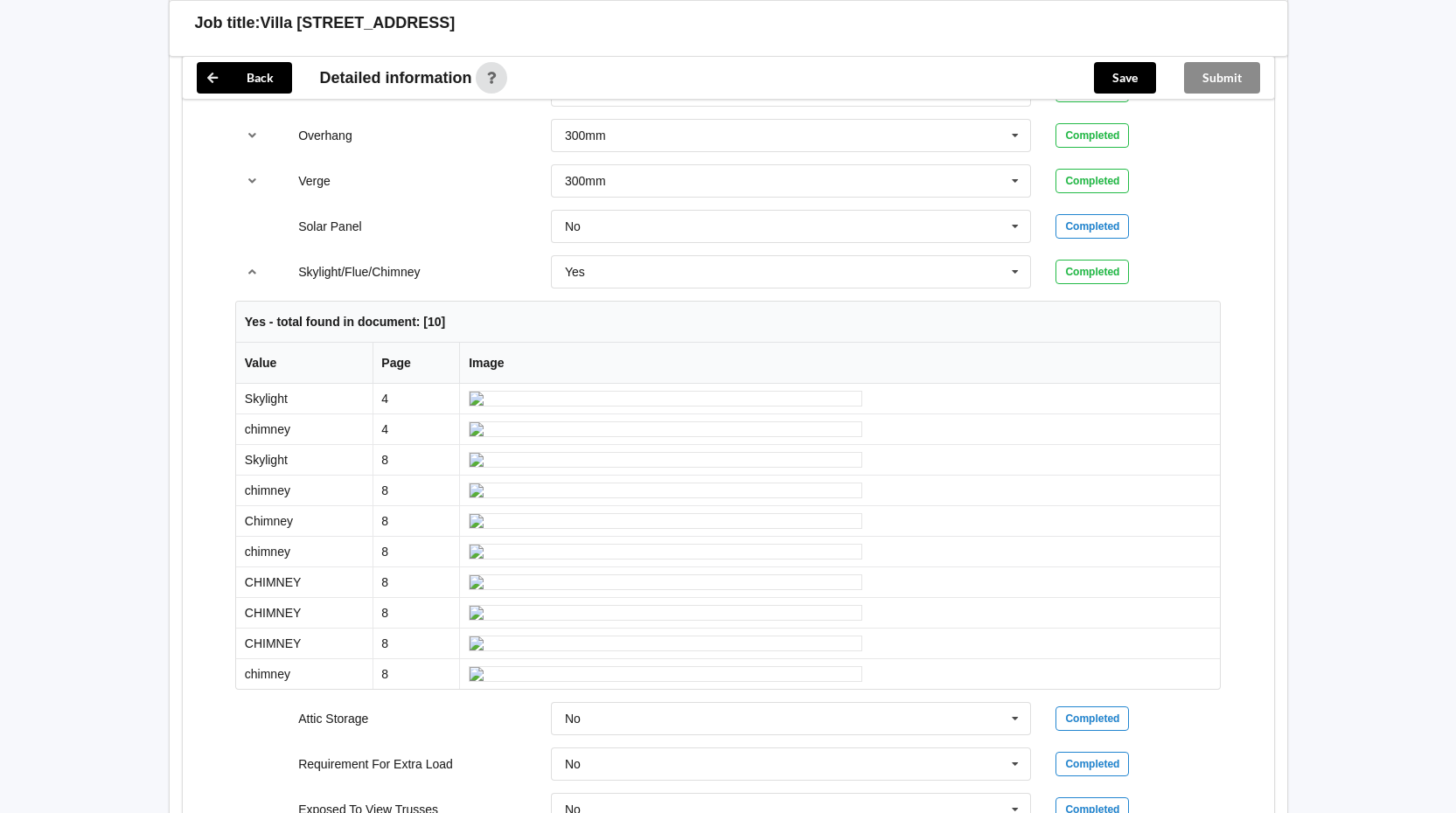
click at [1214, 260] on div "Completed" at bounding box center [1138, 272] width 166 height 25
click at [250, 266] on icon "reference-toggle" at bounding box center [252, 271] width 15 height 10
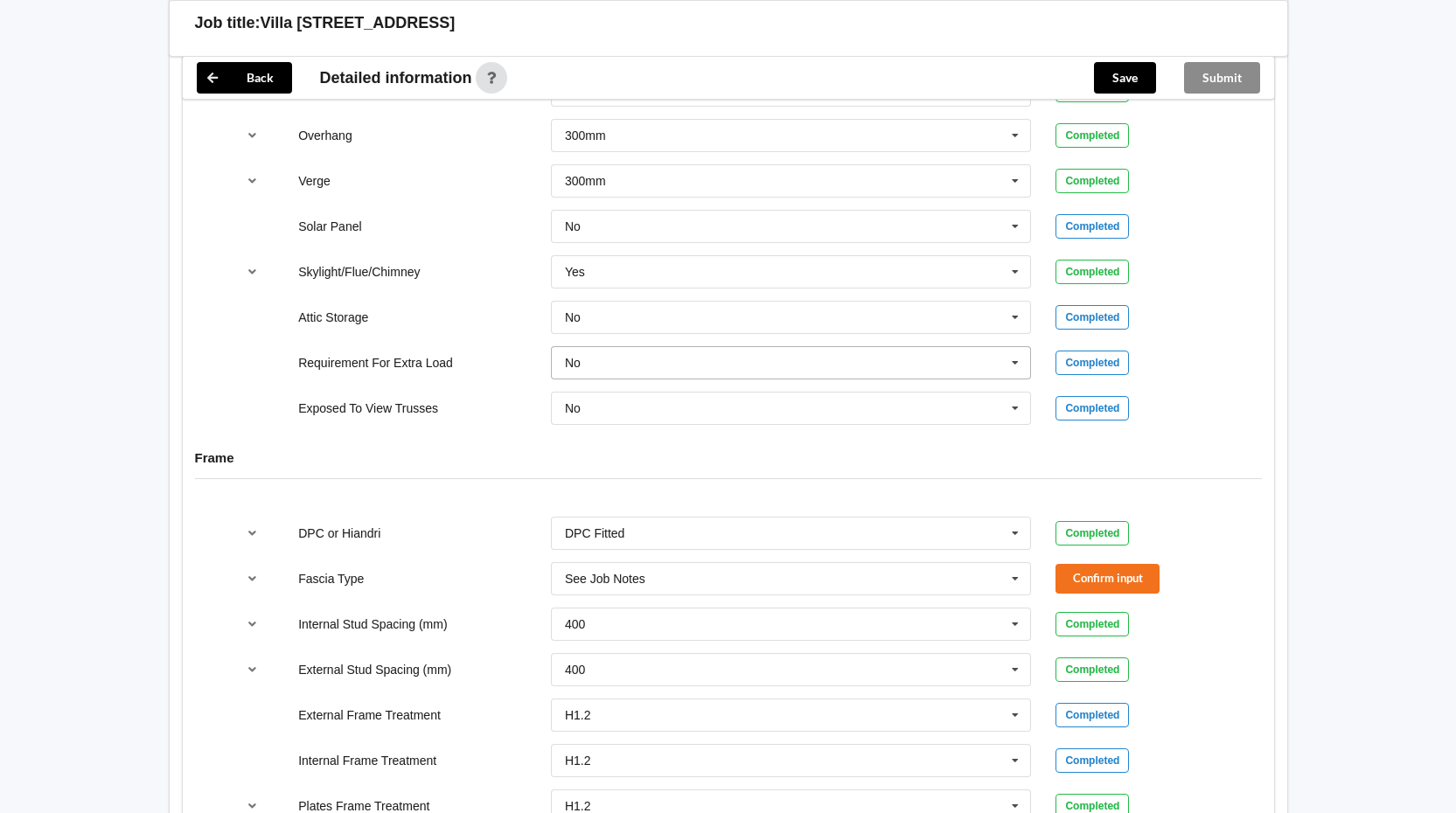
click at [1013, 348] on icon at bounding box center [1015, 363] width 27 height 32
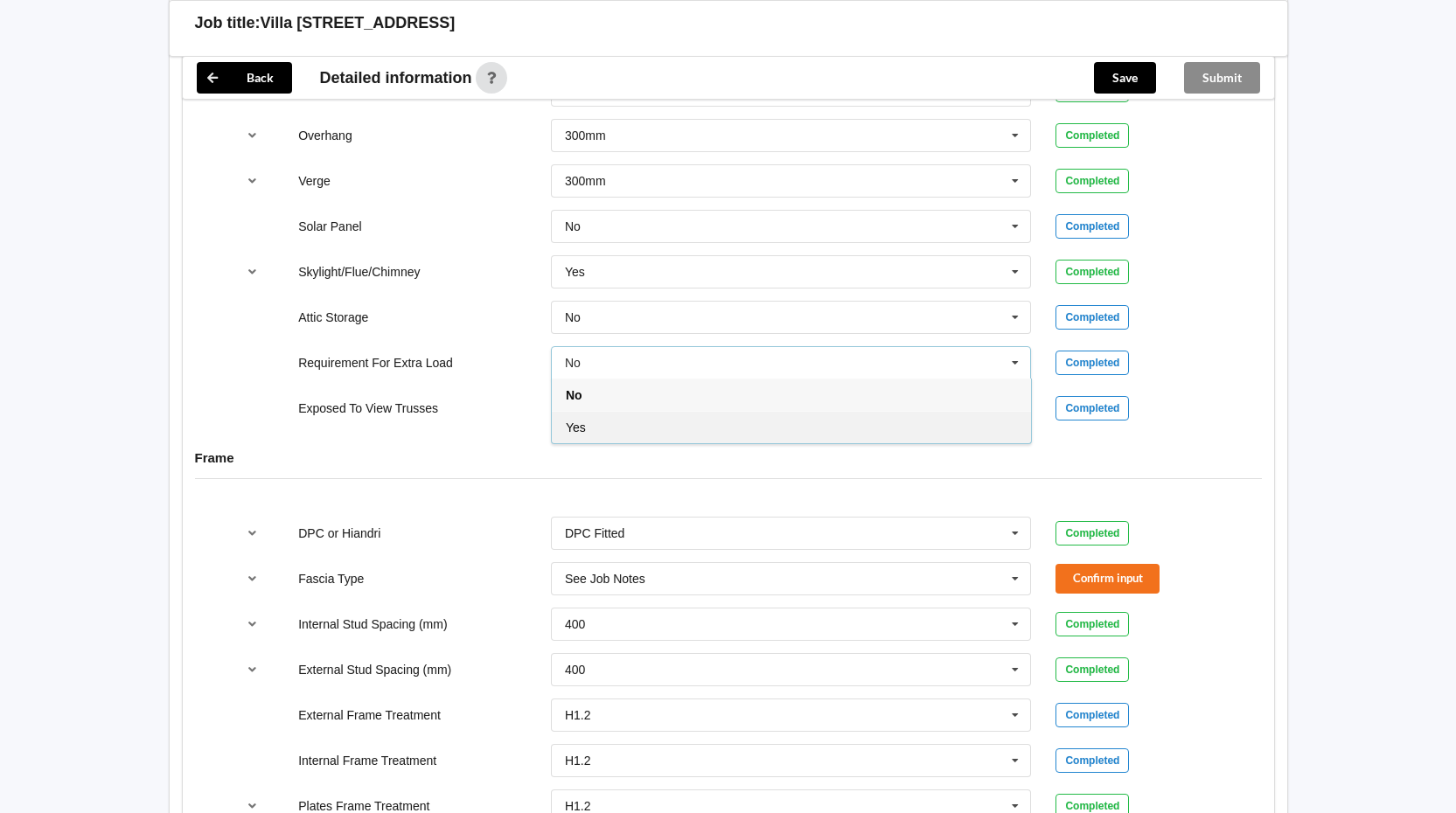
click at [895, 412] on div "Yes" at bounding box center [791, 427] width 479 height 32
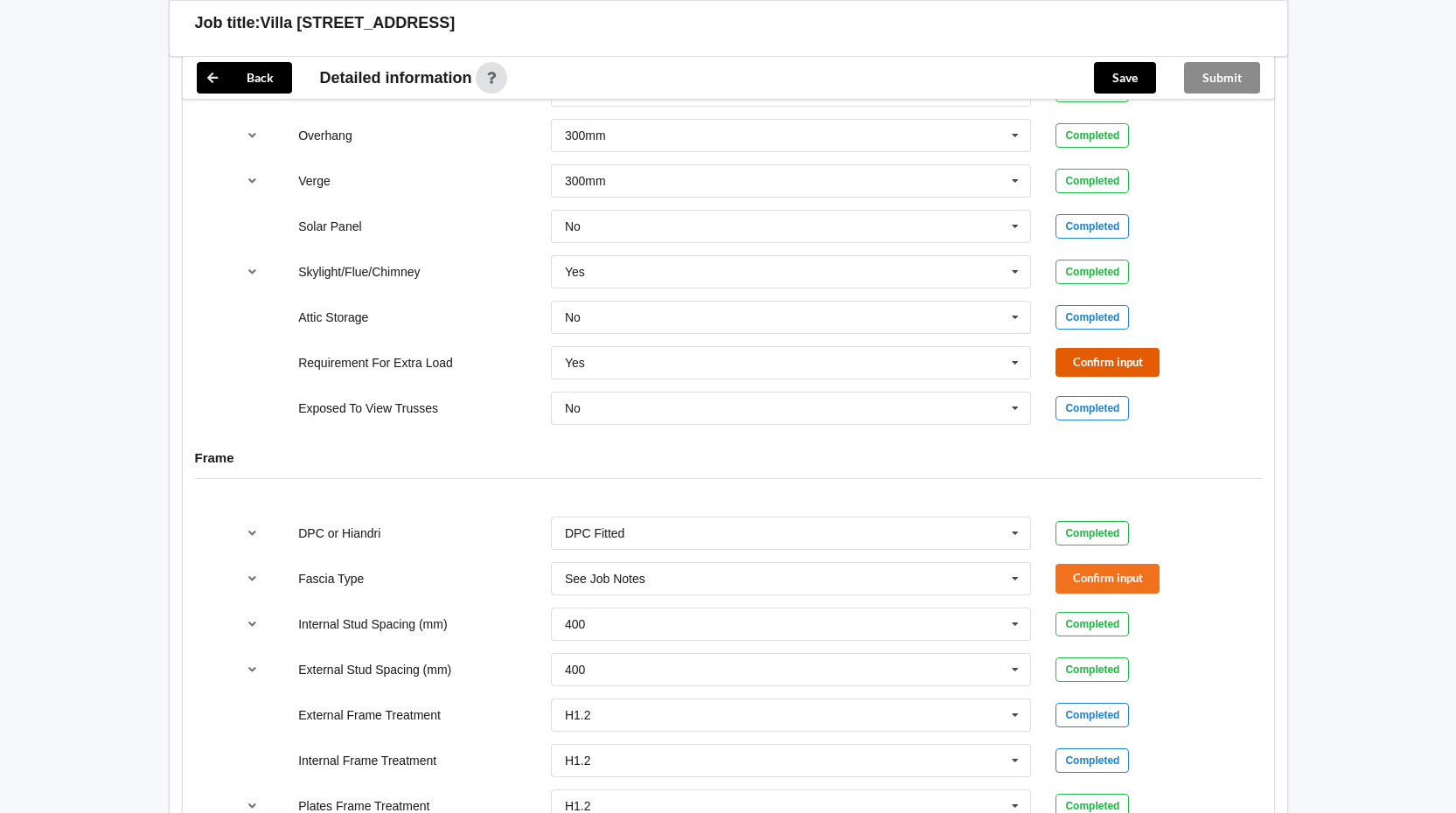
click at [1127, 348] on button "Confirm input" at bounding box center [1108, 363] width 104 height 29
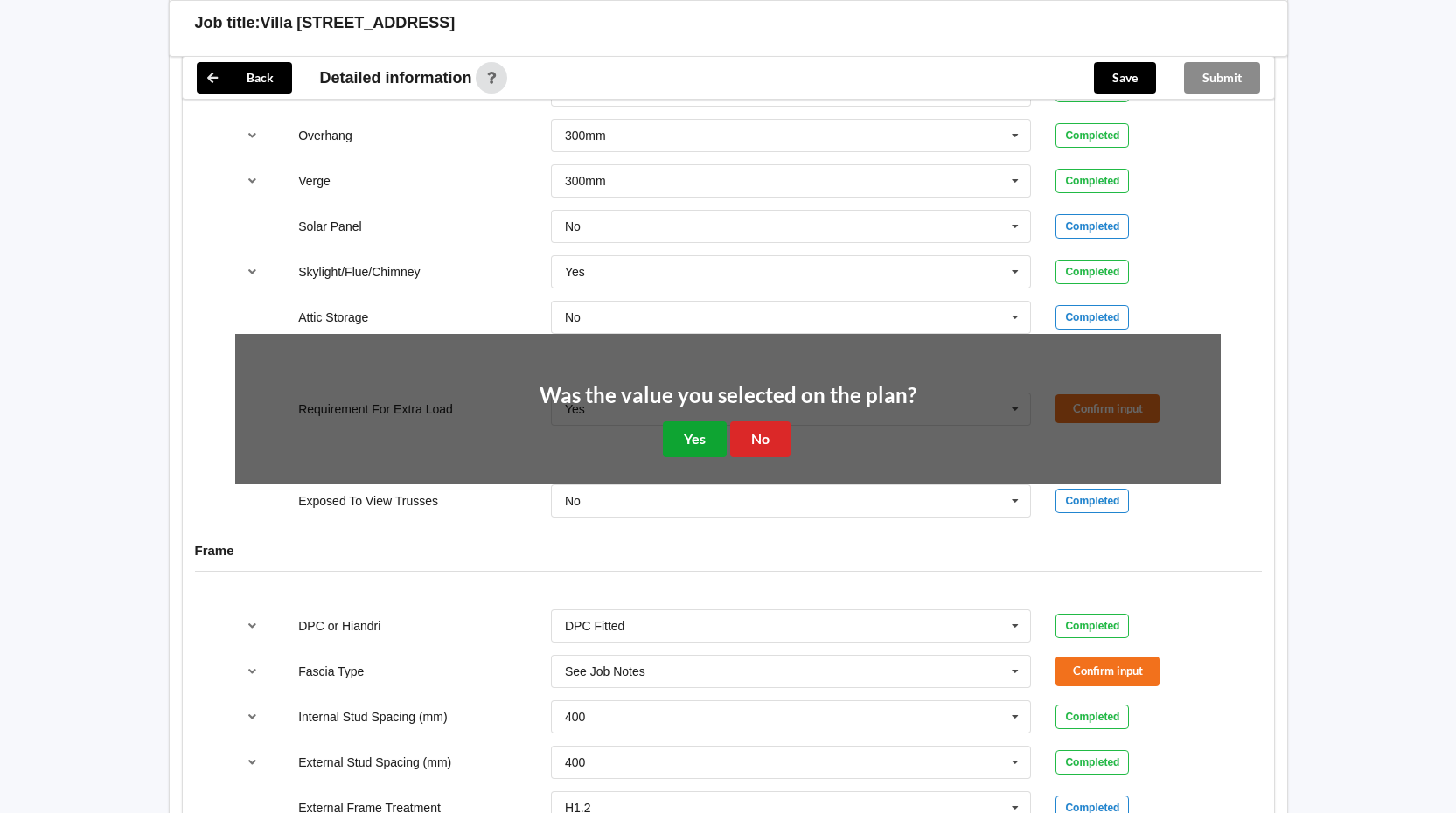
click at [709, 423] on button "Yes" at bounding box center [695, 439] width 64 height 36
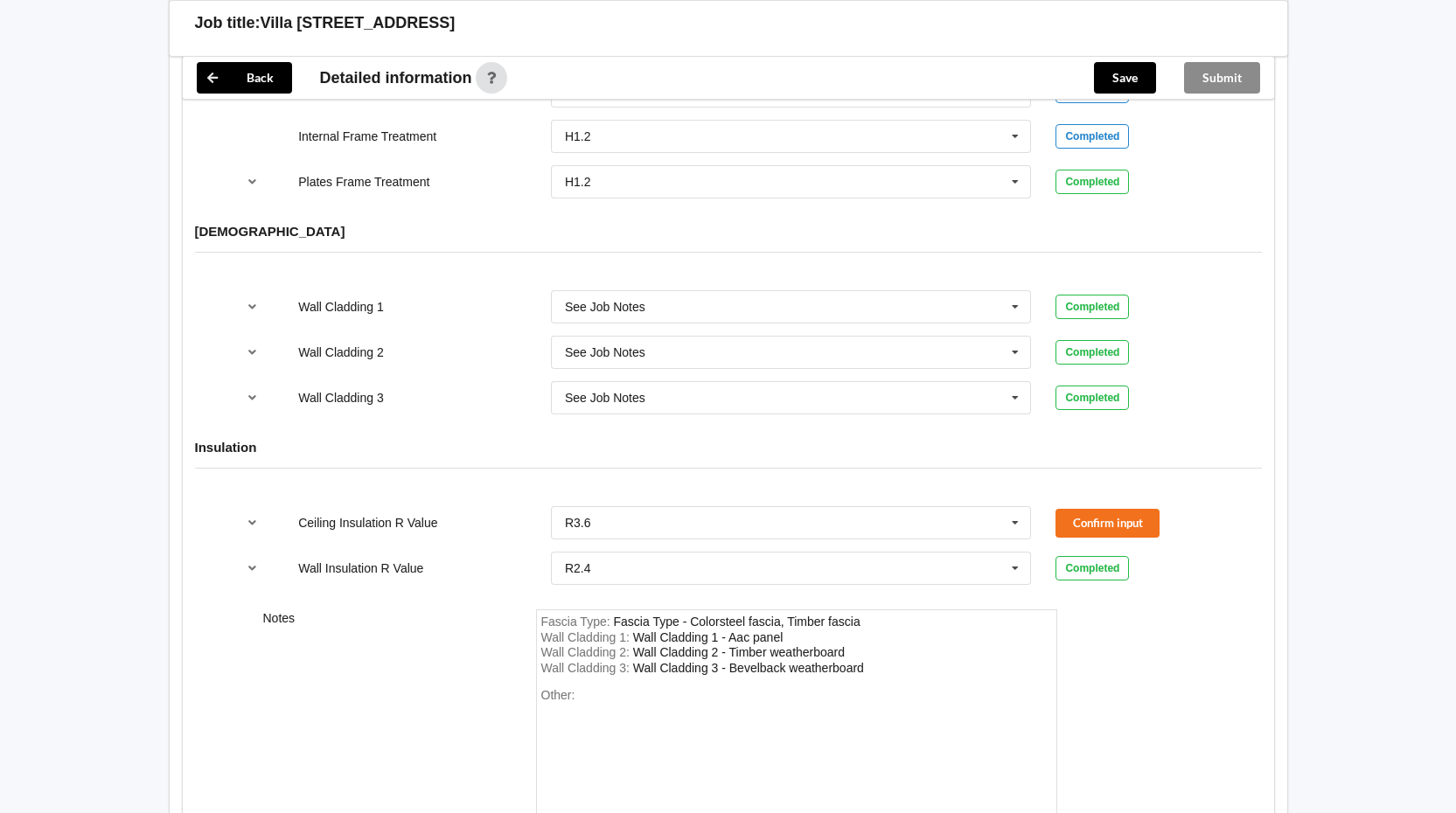
scroll to position [2220, 0]
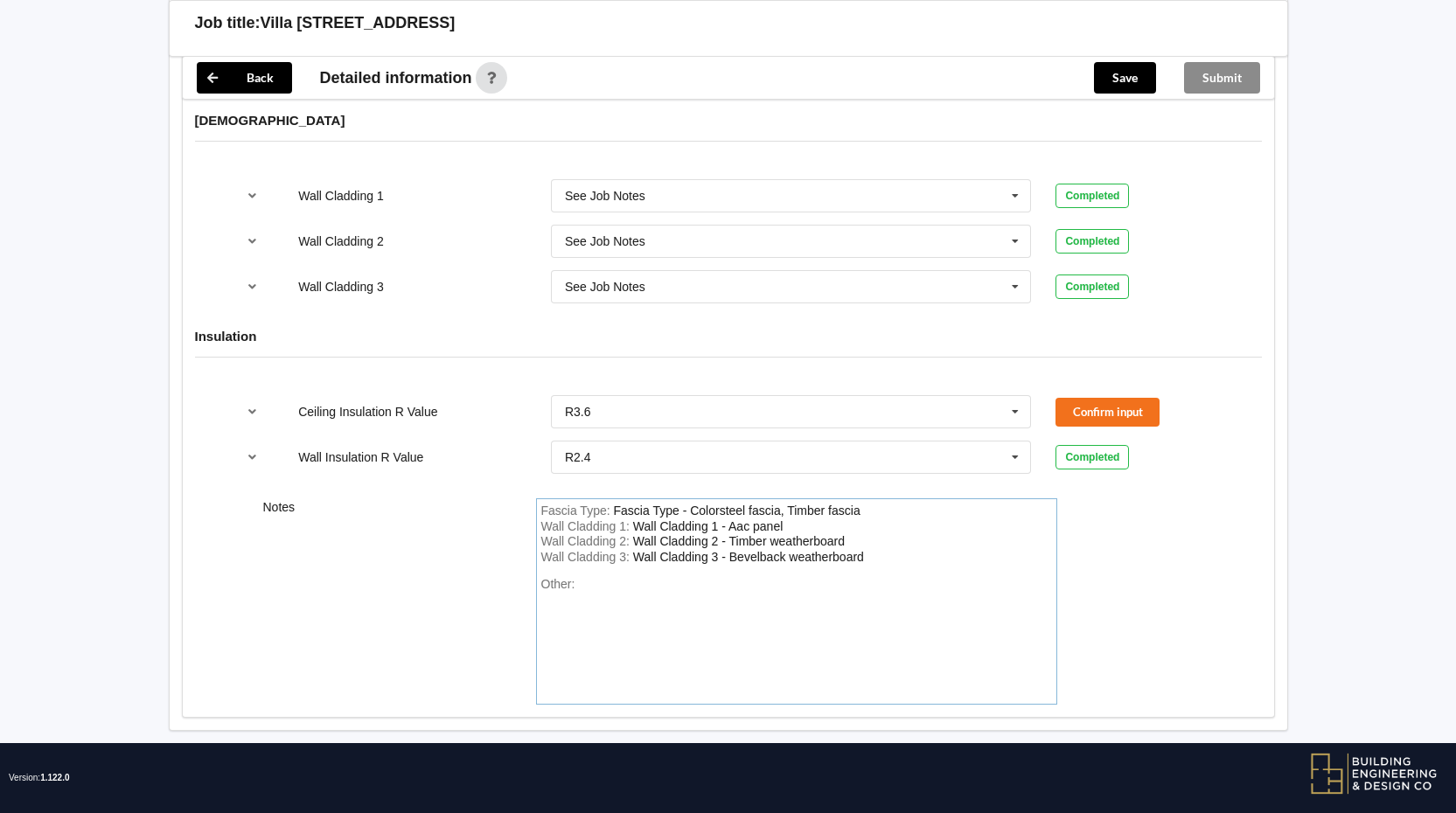
click at [615, 577] on div "Other:" at bounding box center [797, 638] width 511 height 123
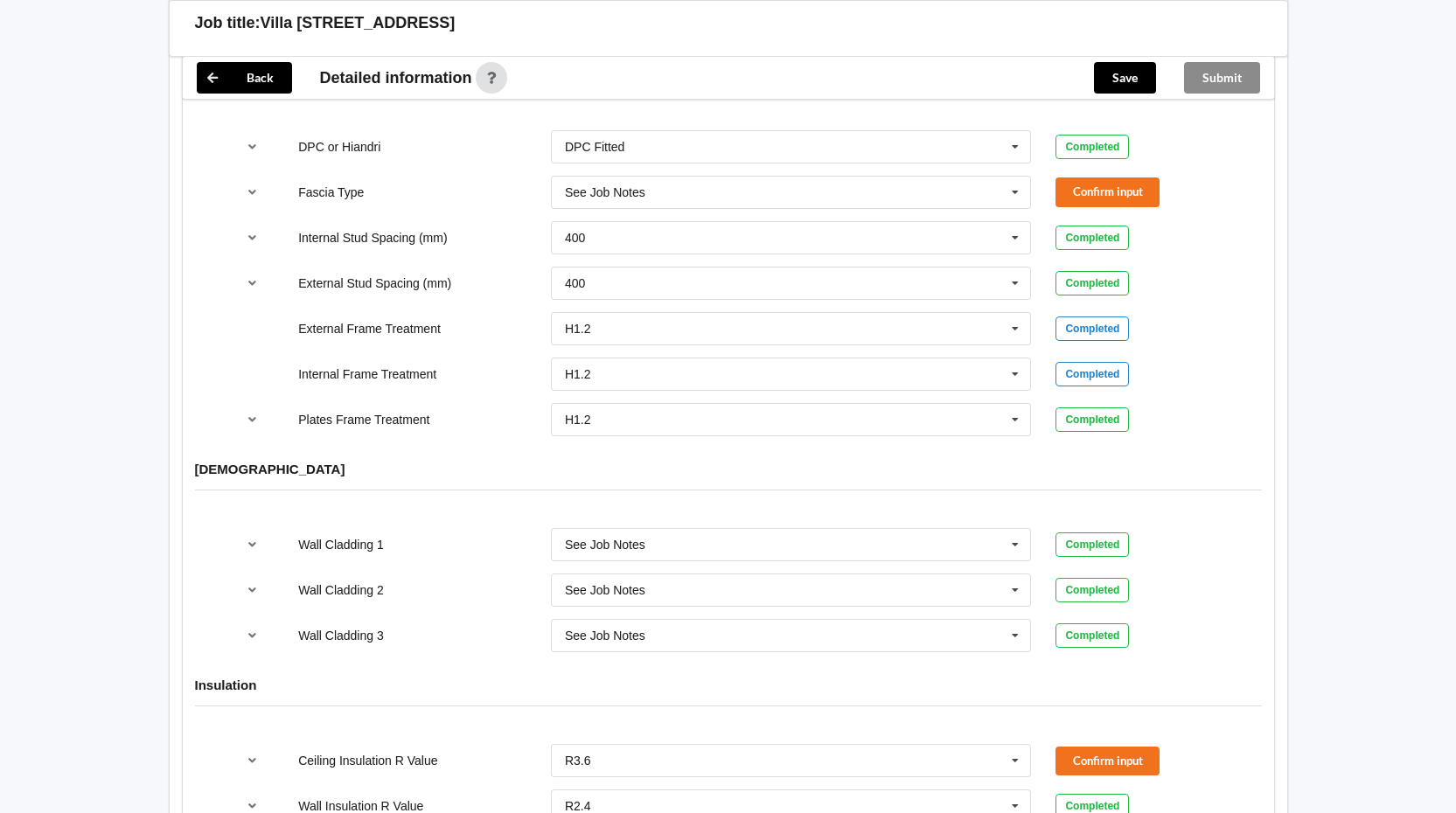
scroll to position [1871, 0]
click at [1116, 178] on button "Confirm input" at bounding box center [1108, 193] width 104 height 29
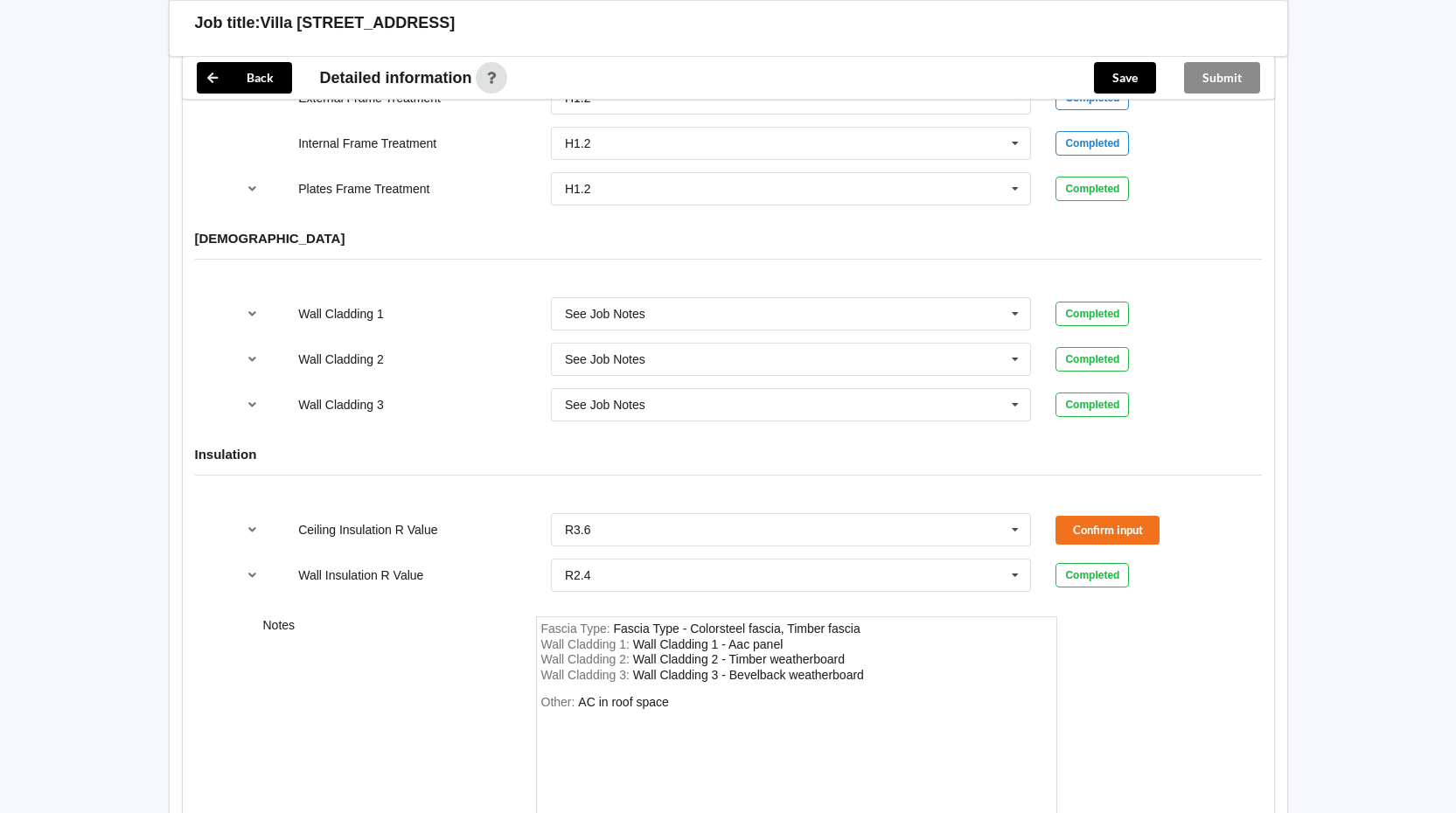
scroll to position [2134, 0]
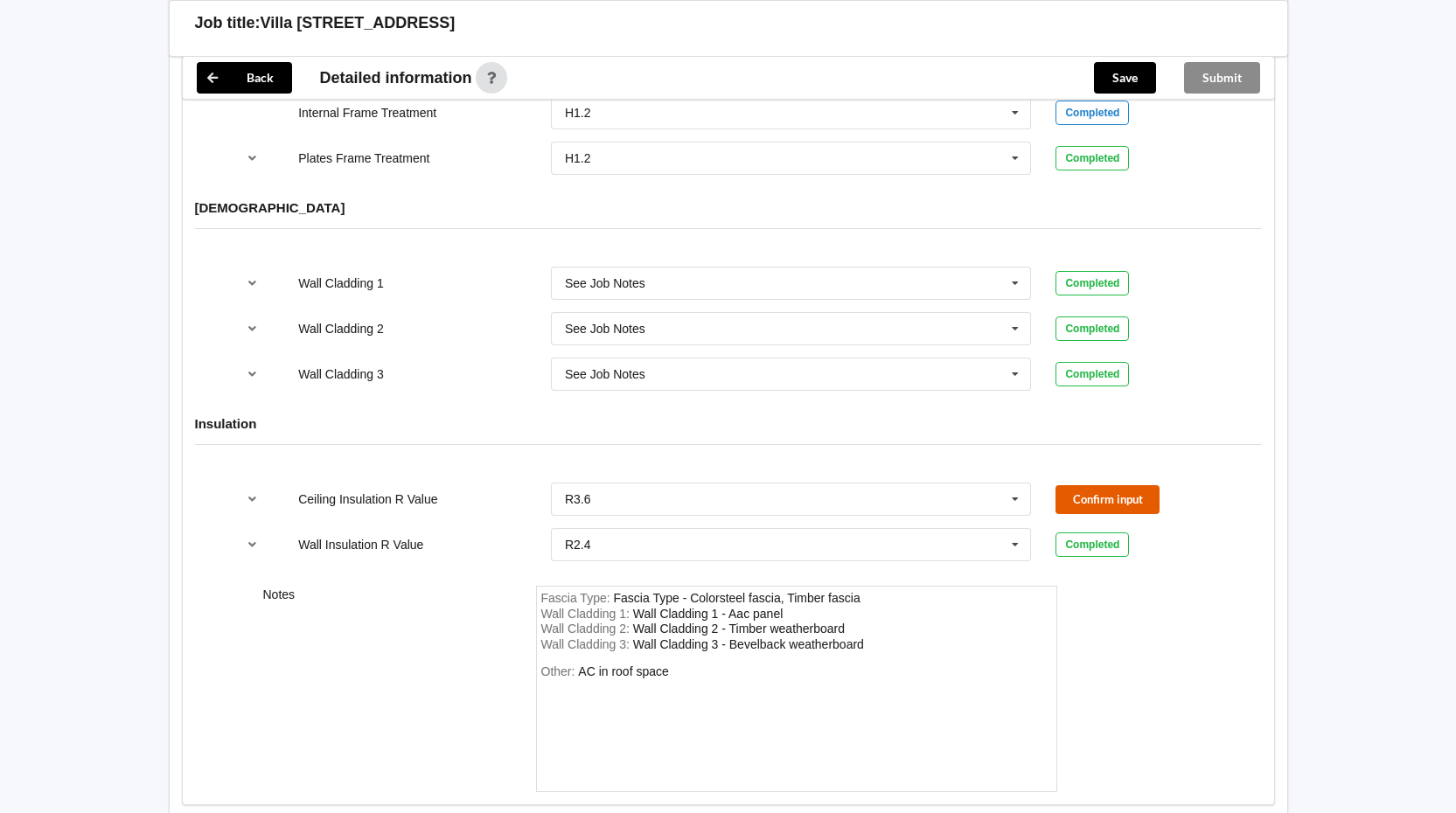
click at [1121, 486] on button "Confirm input" at bounding box center [1108, 500] width 104 height 29
click at [1018, 530] on icon at bounding box center [1015, 545] width 27 height 32
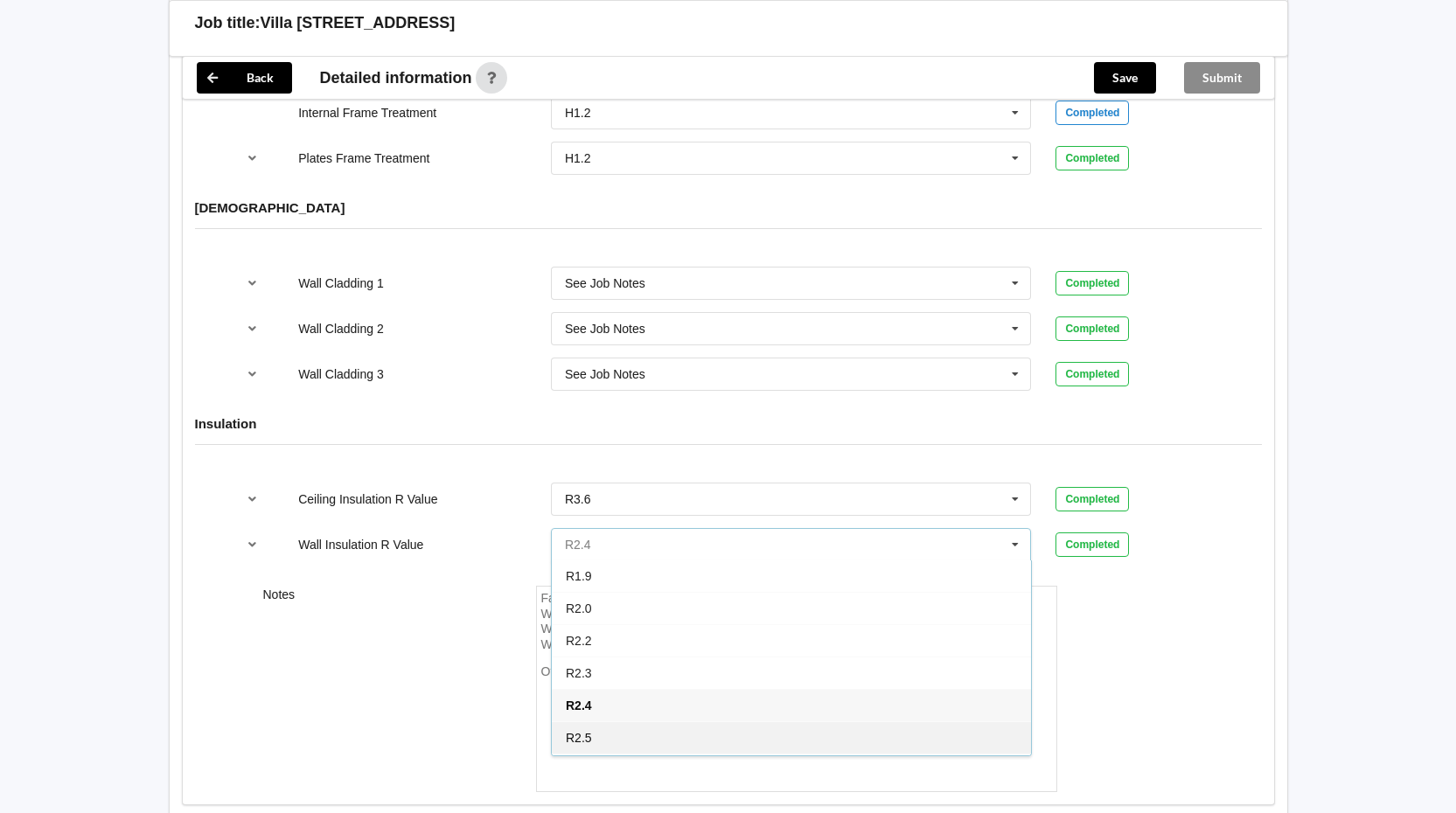
scroll to position [312, 0]
click at [698, 701] on div "R2.6" at bounding box center [791, 717] width 479 height 32
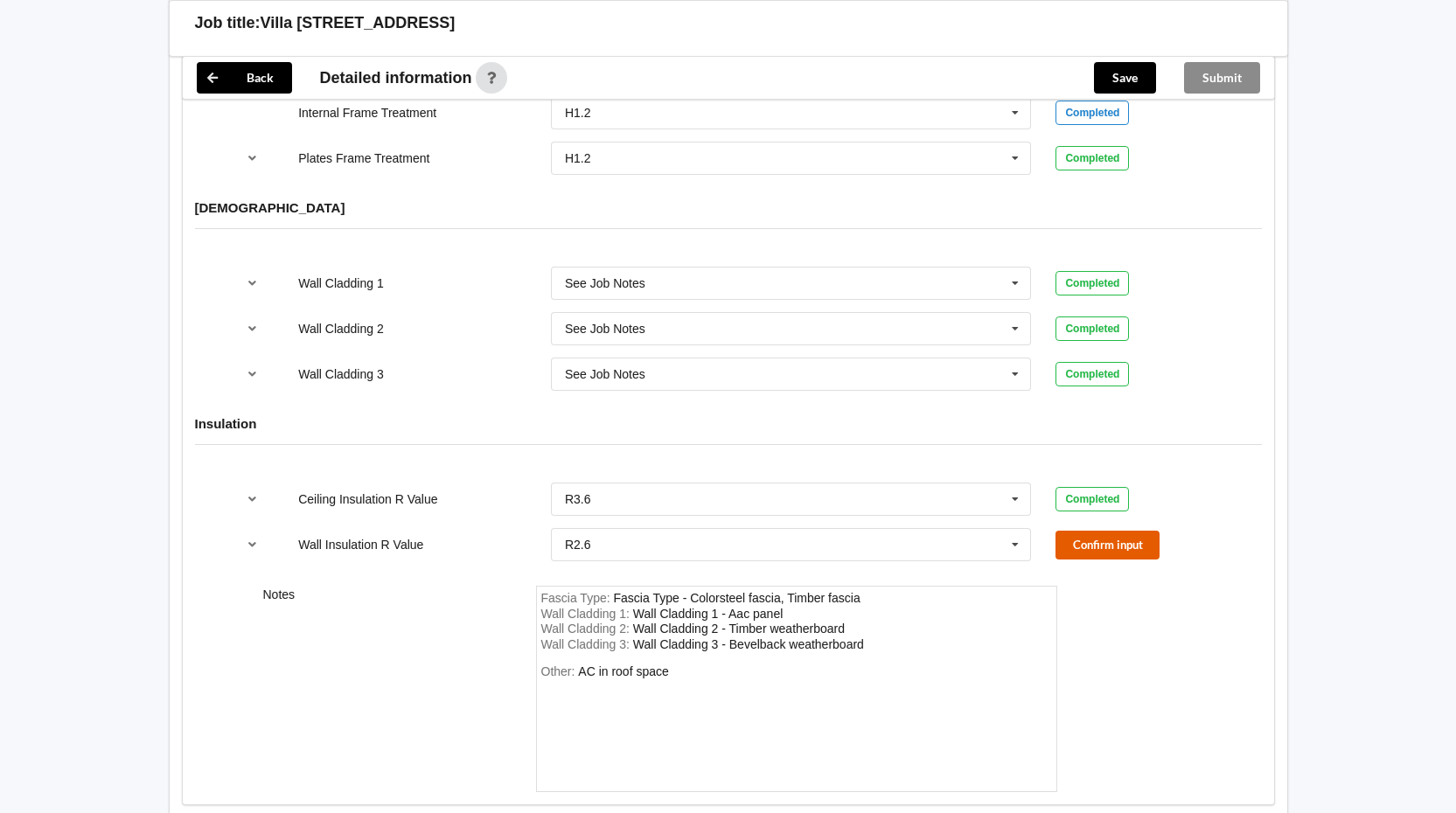
click at [1104, 533] on button "Confirm input" at bounding box center [1108, 546] width 104 height 29
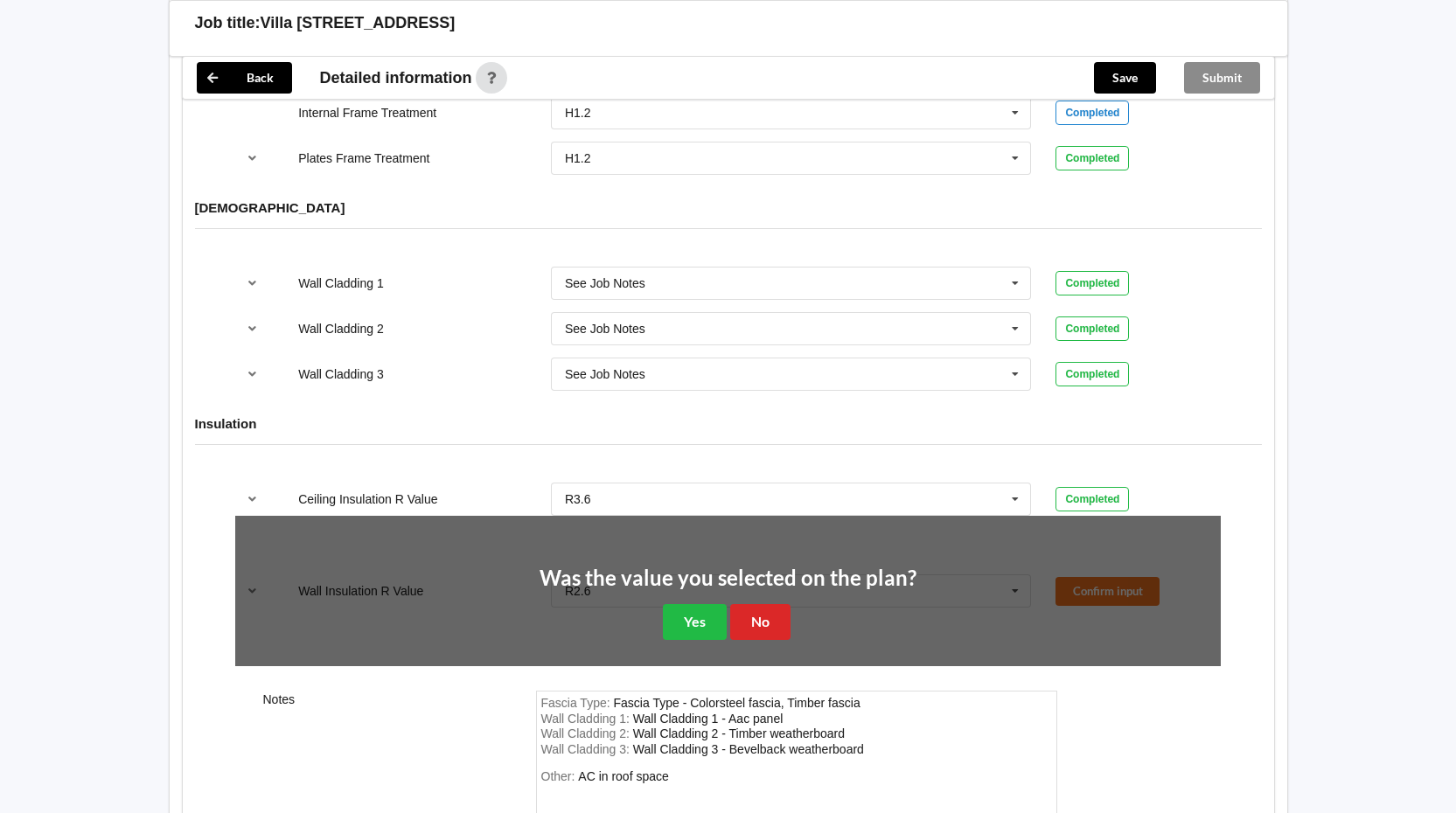
click at [698, 625] on div "Was the value you selected on the plan? Yes No" at bounding box center [728, 603] width 986 height 175
click at [702, 610] on button "Yes" at bounding box center [695, 622] width 64 height 36
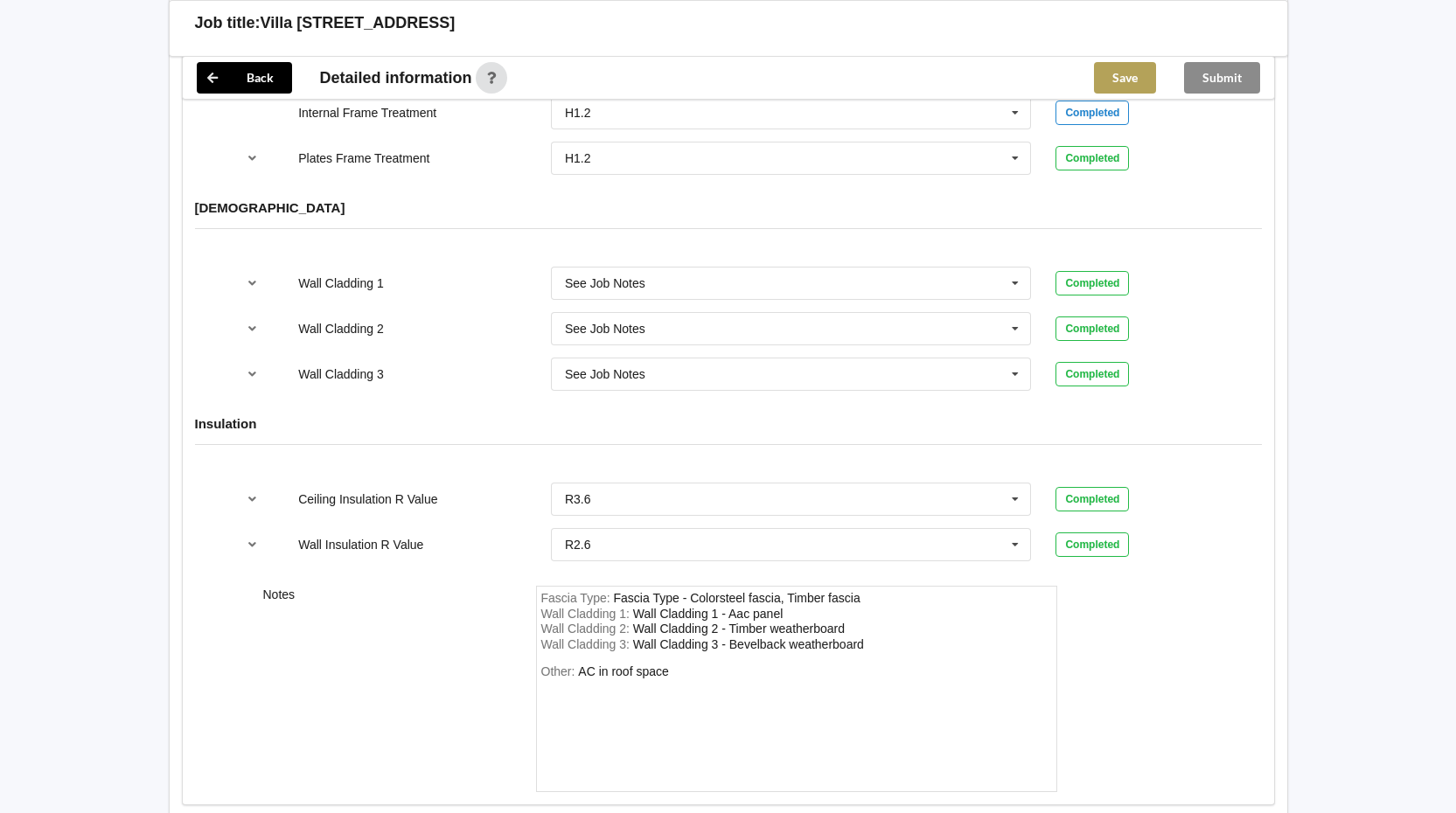
click at [1113, 75] on button "Save" at bounding box center [1125, 78] width 62 height 31
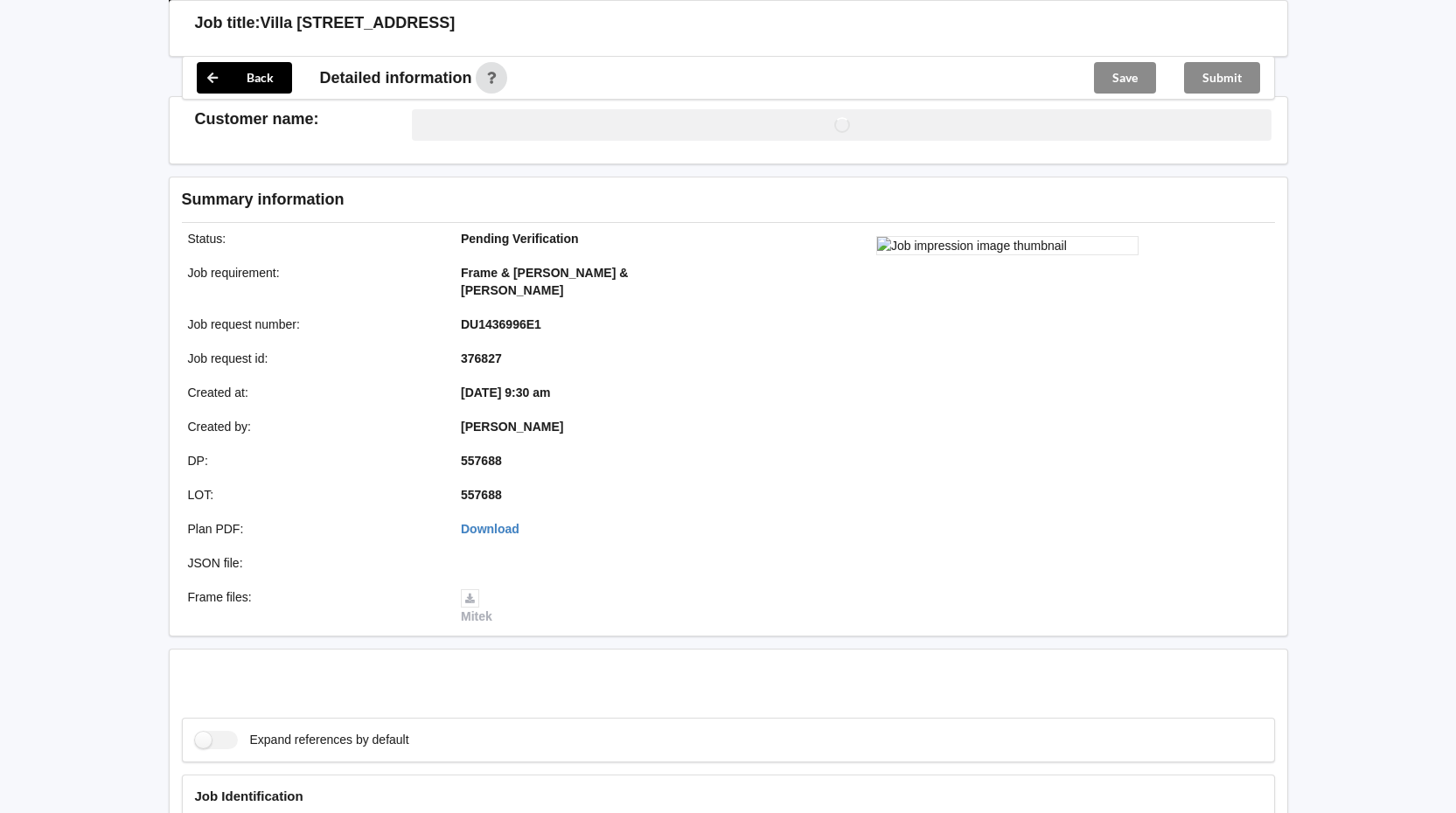
scroll to position [2134, 0]
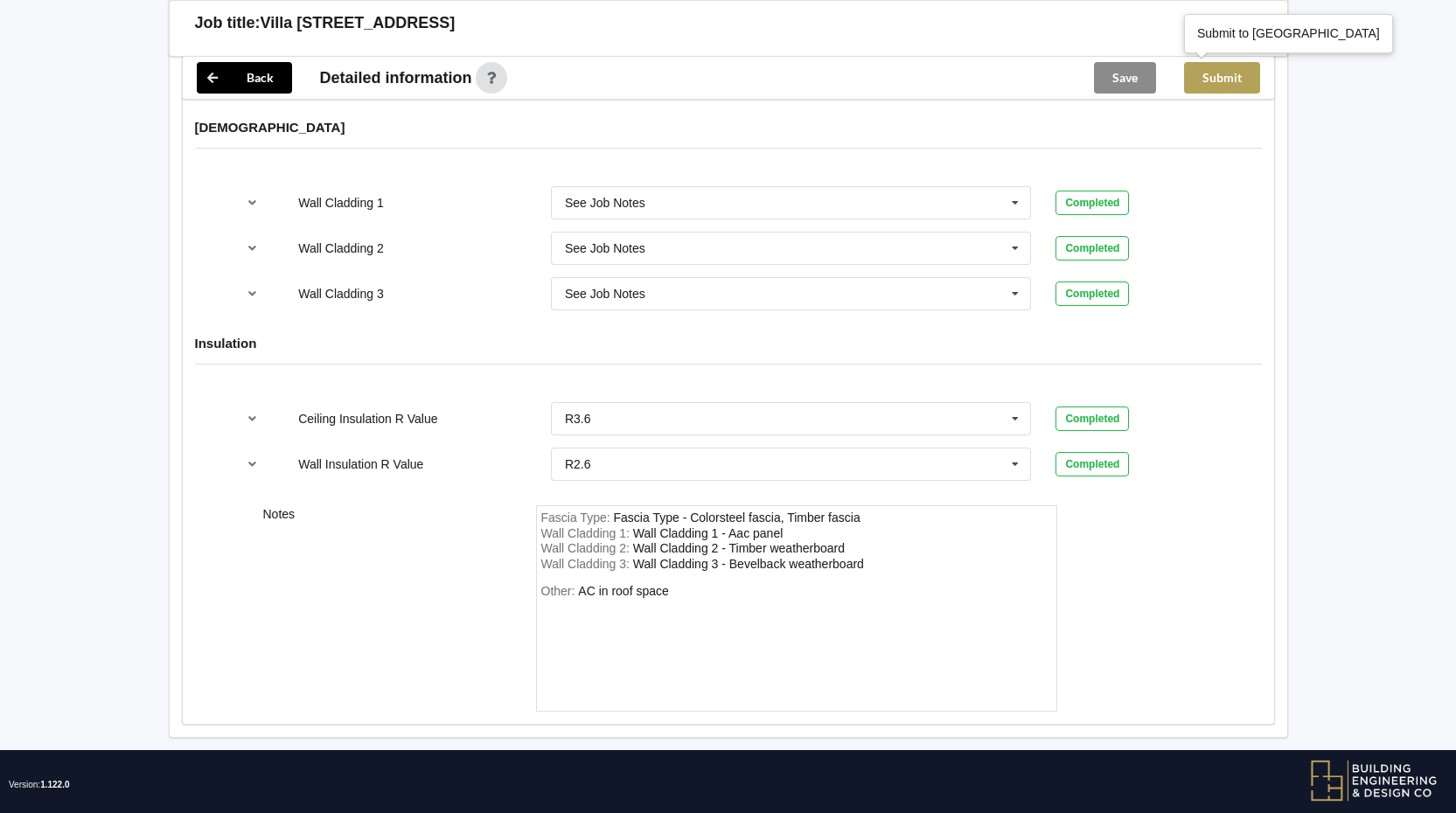
click at [1207, 80] on button "Submit" at bounding box center [1222, 78] width 76 height 31
